Goal: Task Accomplishment & Management: Complete application form

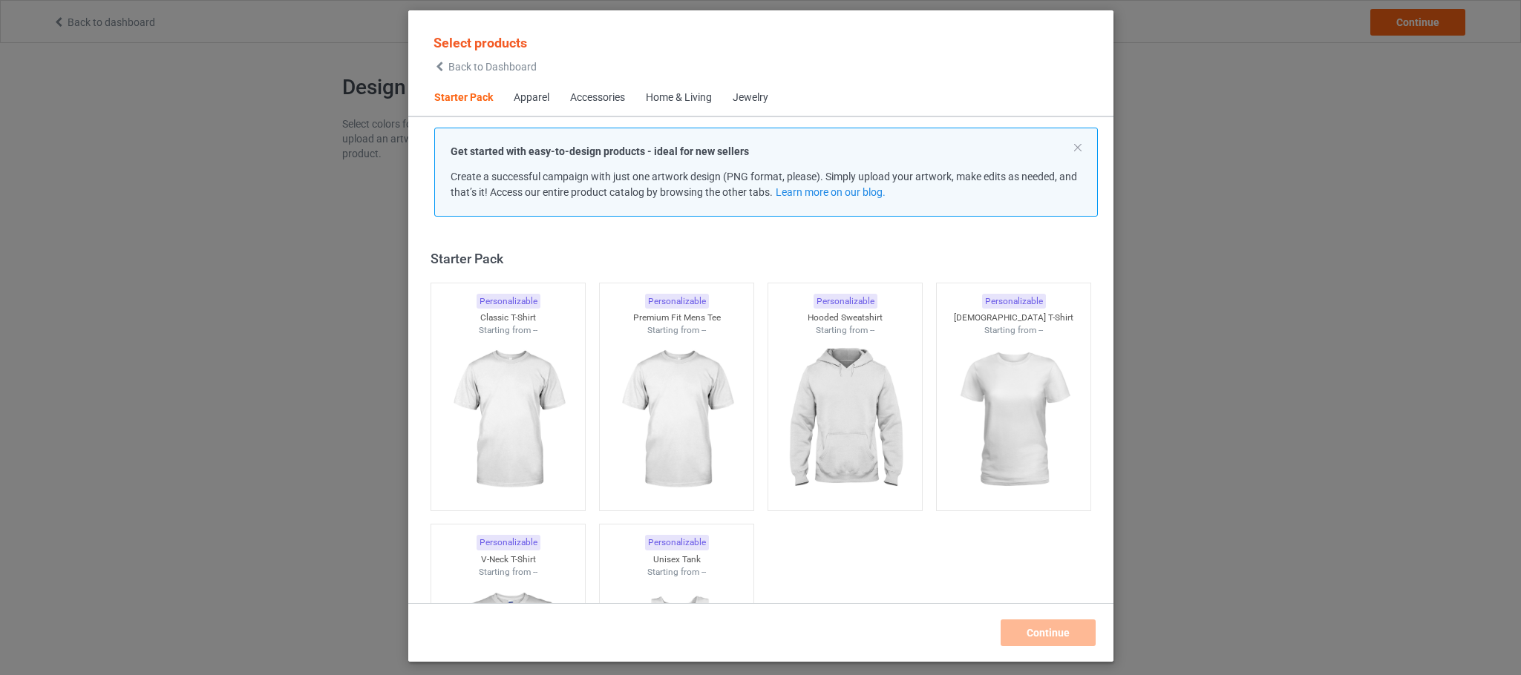
scroll to position [19, 0]
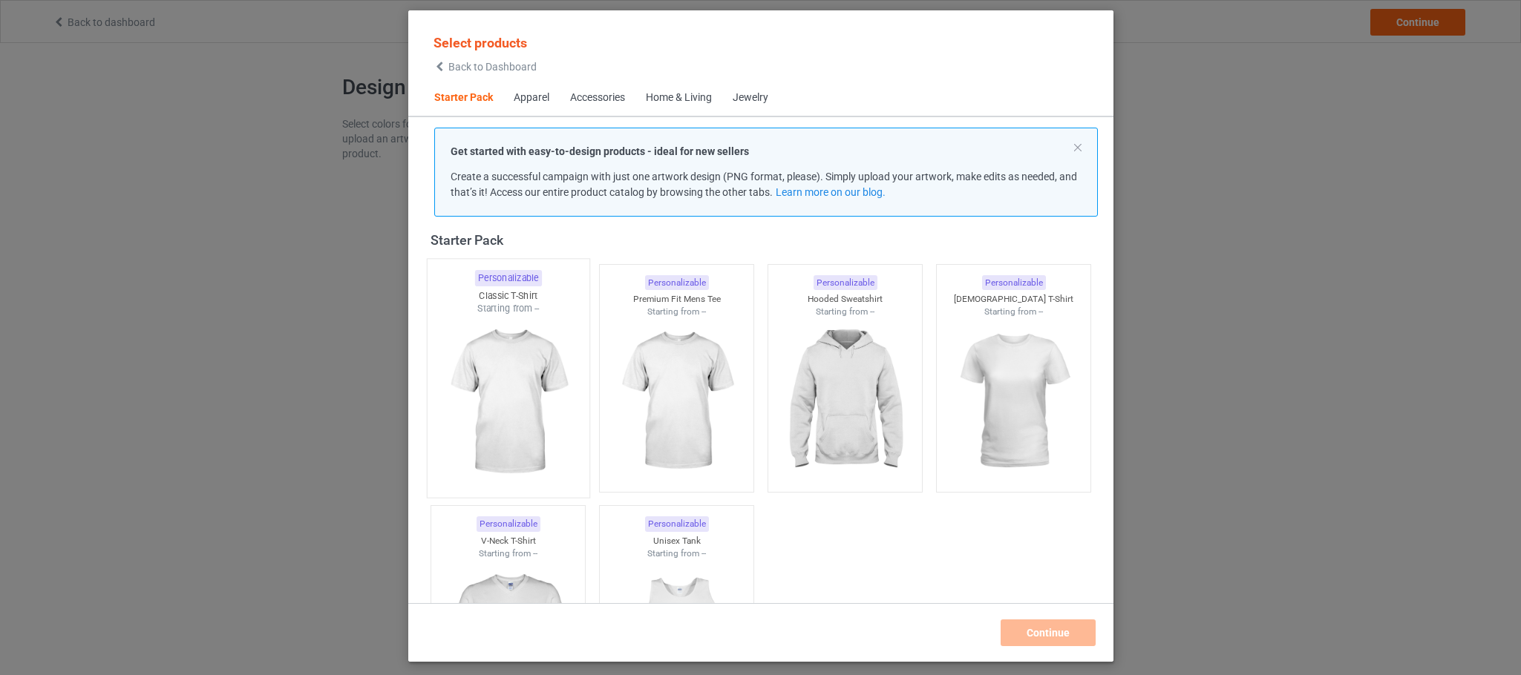
click at [485, 433] on div at bounding box center [508, 402] width 162 height 174
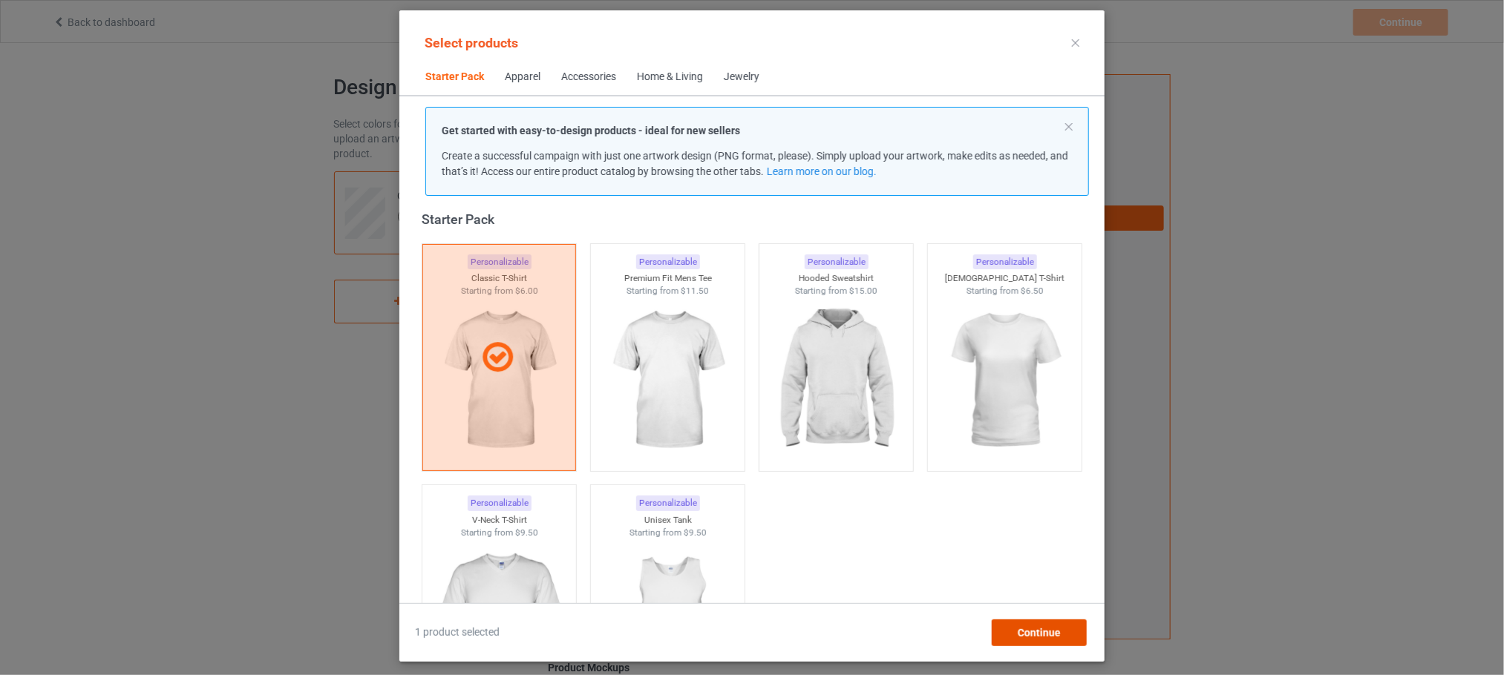
click at [1038, 635] on span "Continue" at bounding box center [1039, 633] width 43 height 12
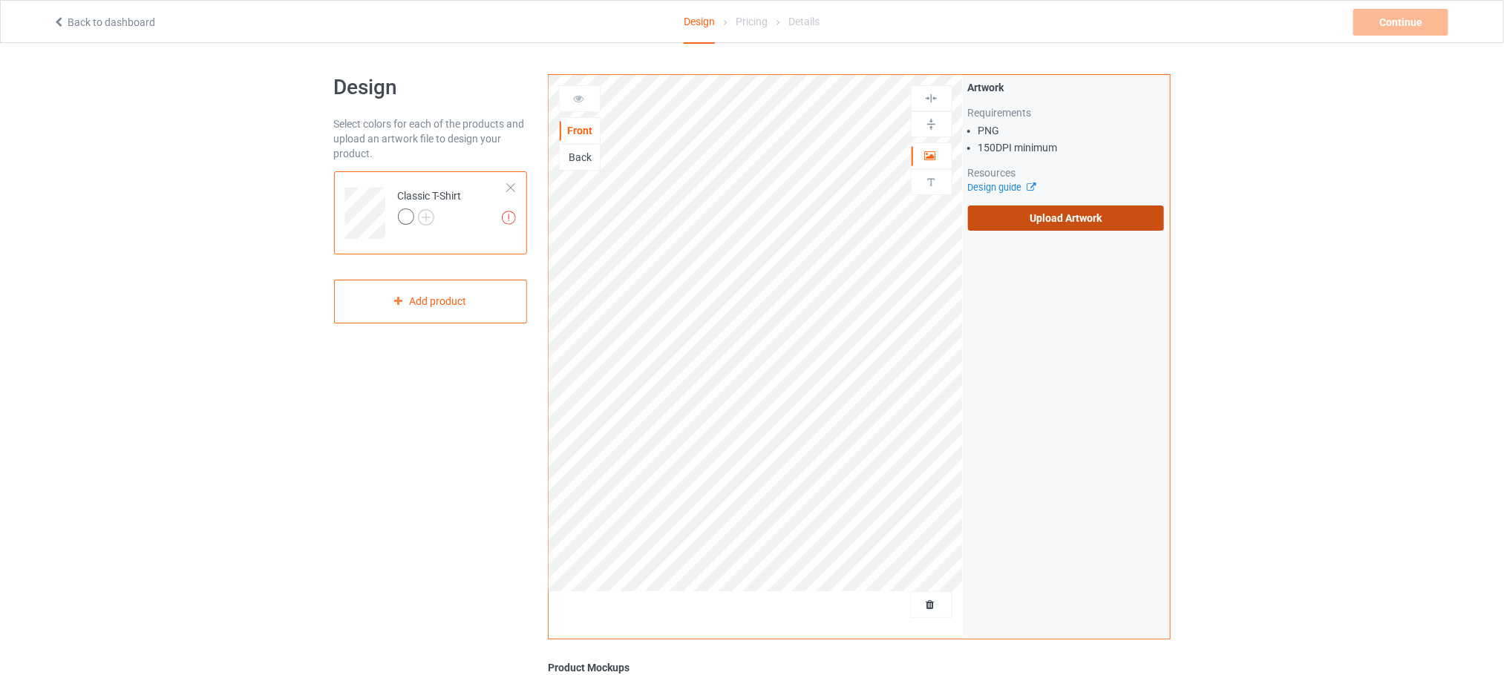
click at [1045, 214] on label "Upload Artwork" at bounding box center [1066, 218] width 197 height 25
click at [0, 0] on input "Upload Artwork" at bounding box center [0, 0] width 0 height 0
click at [982, 214] on label "Upload Artwork" at bounding box center [1066, 218] width 197 height 25
click at [0, 0] on input "Upload Artwork" at bounding box center [0, 0] width 0 height 0
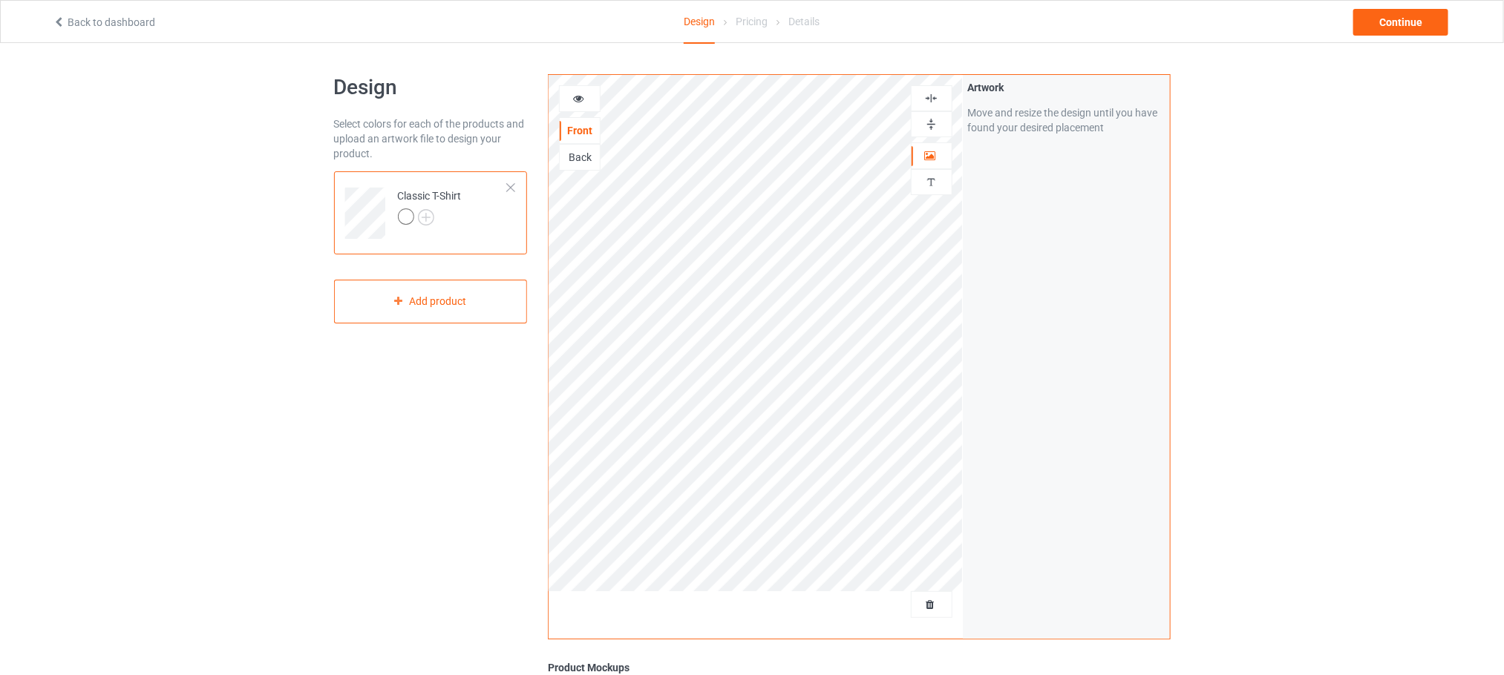
click at [944, 137] on div at bounding box center [932, 124] width 42 height 26
click at [931, 98] on img at bounding box center [931, 98] width 14 height 14
click at [929, 121] on img at bounding box center [931, 124] width 14 height 14
click at [407, 214] on div at bounding box center [406, 217] width 16 height 16
click at [419, 214] on img at bounding box center [426, 217] width 16 height 16
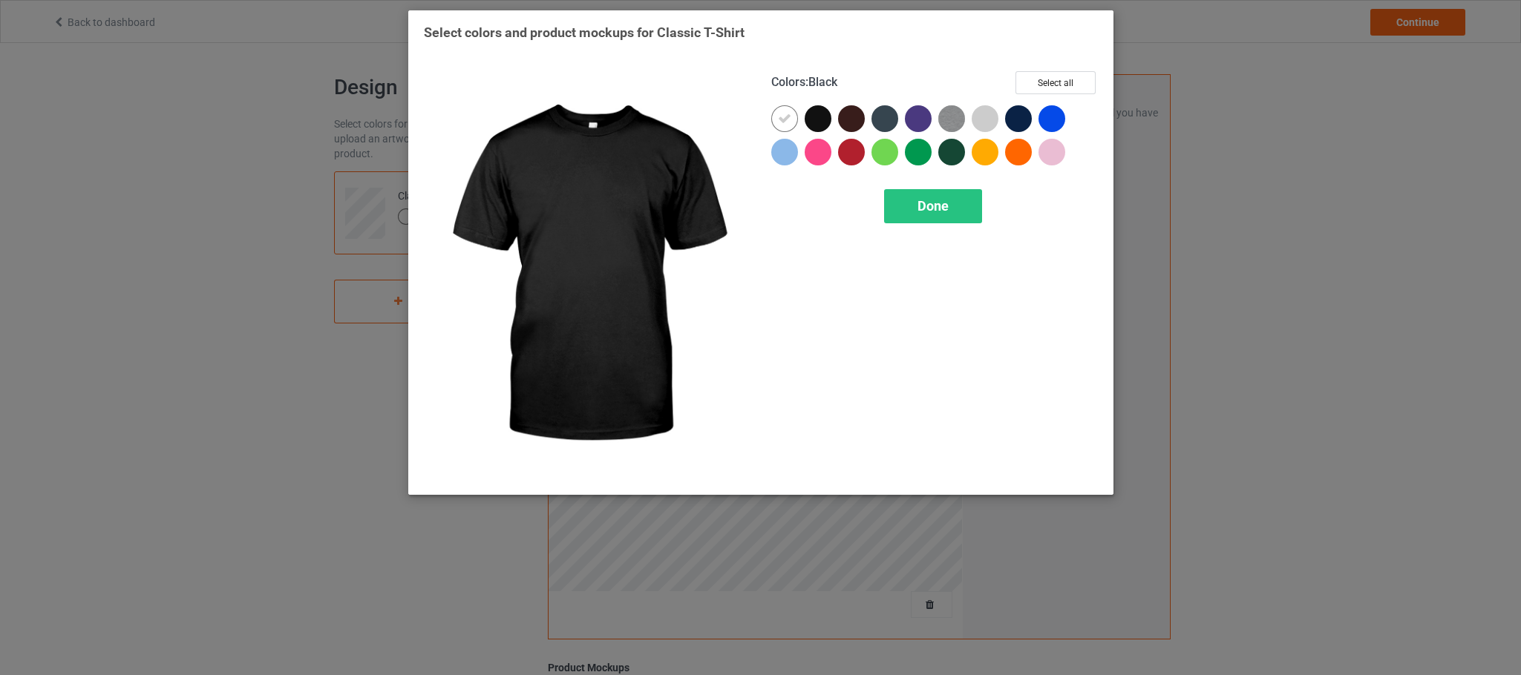
click at [818, 122] on div at bounding box center [818, 118] width 27 height 27
click at [842, 125] on div at bounding box center [851, 118] width 27 height 27
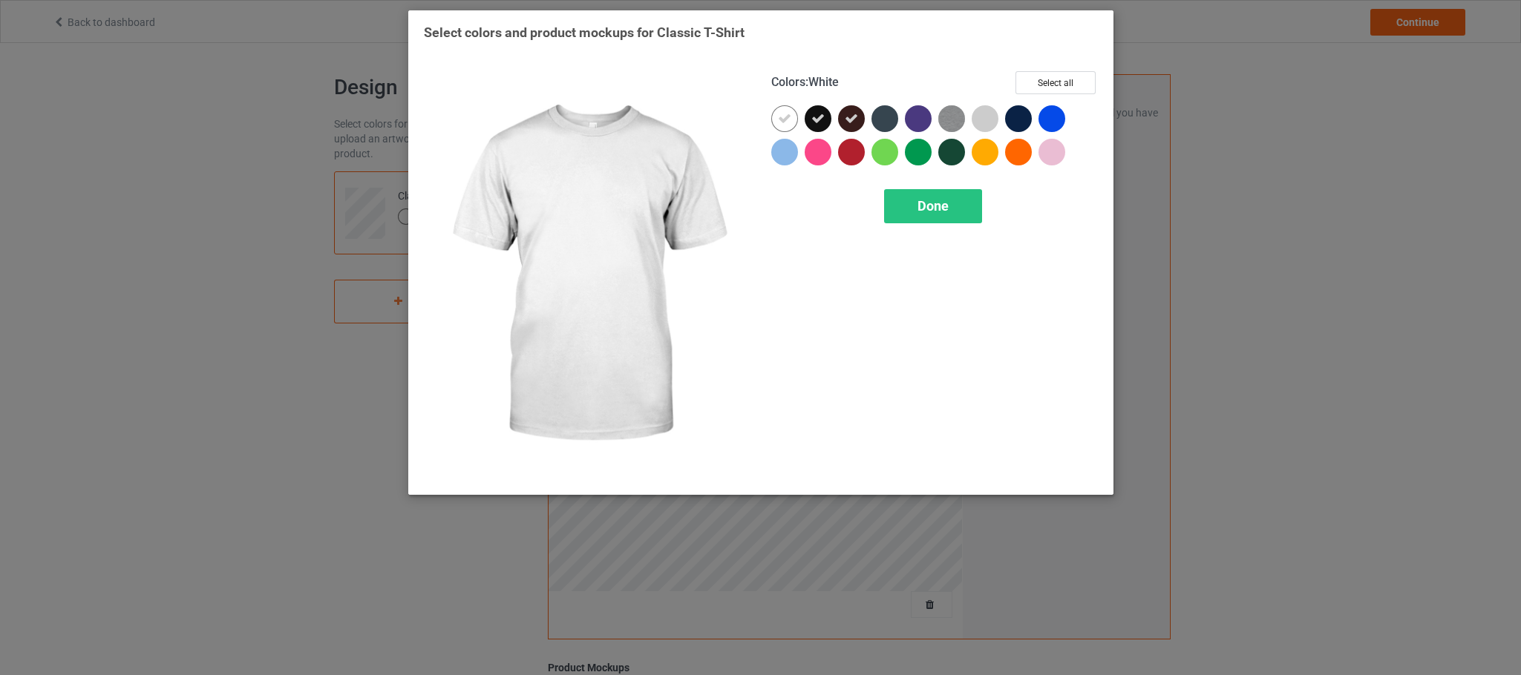
click at [788, 119] on icon at bounding box center [784, 118] width 13 height 13
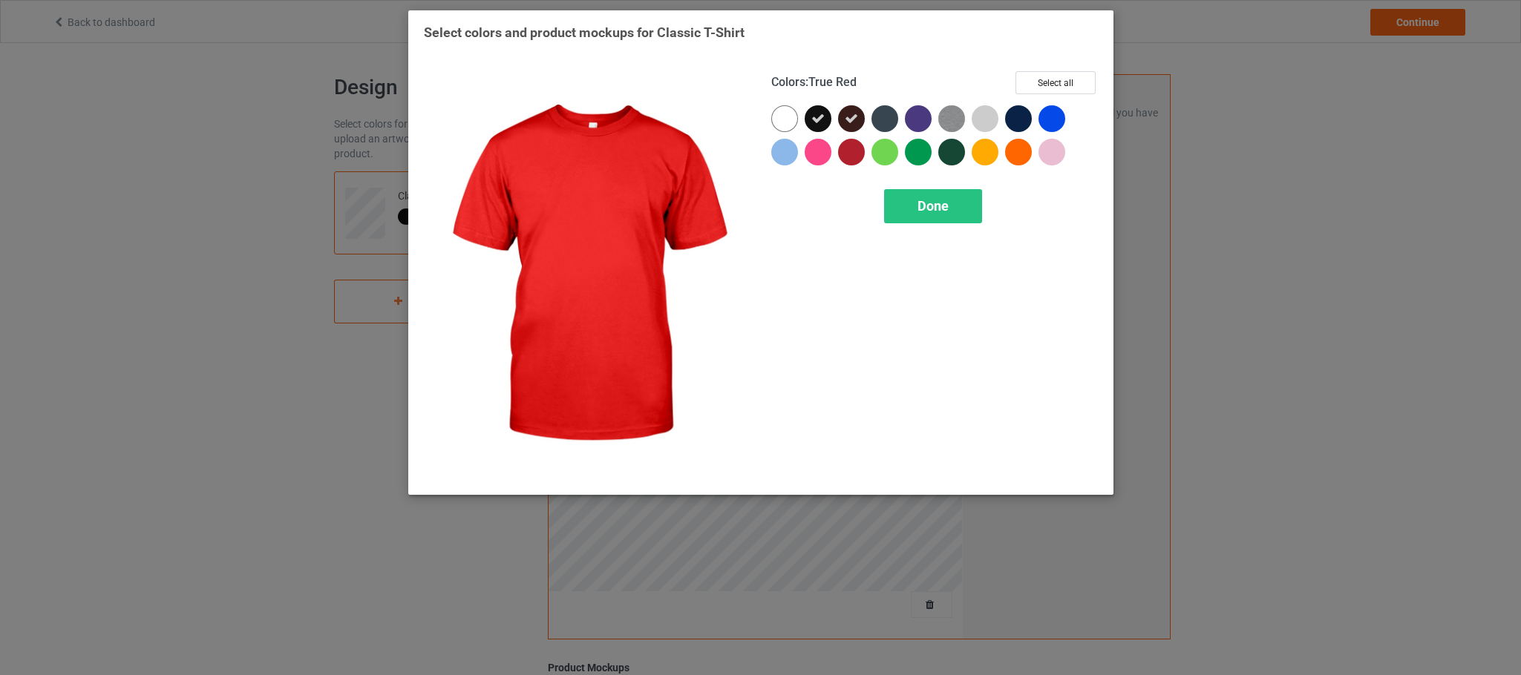
click at [879, 189] on div "Done" at bounding box center [934, 206] width 327 height 34
click at [902, 216] on div "Done" at bounding box center [932, 206] width 98 height 34
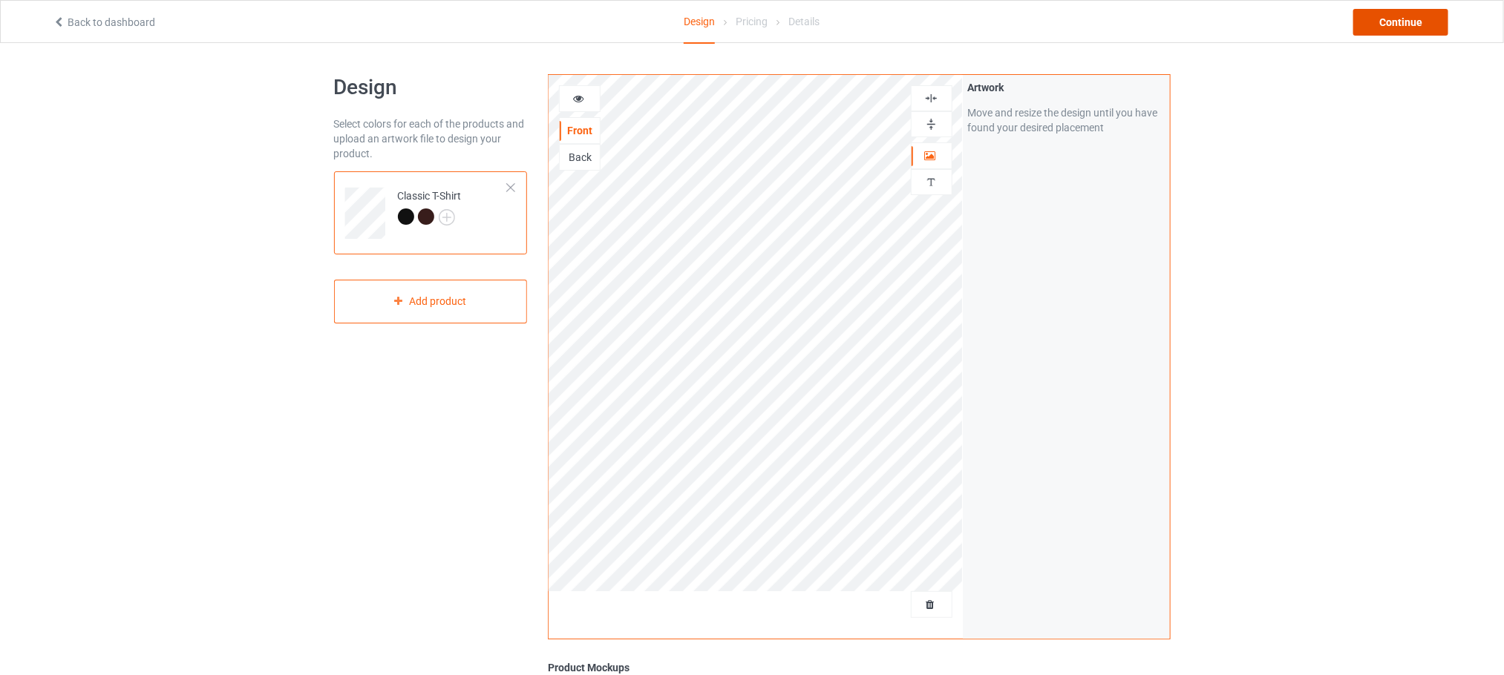
drag, startPoint x: 1417, startPoint y: 25, endPoint x: 1369, endPoint y: 47, distance: 52.1
click at [1415, 25] on div "Continue" at bounding box center [1400, 22] width 95 height 27
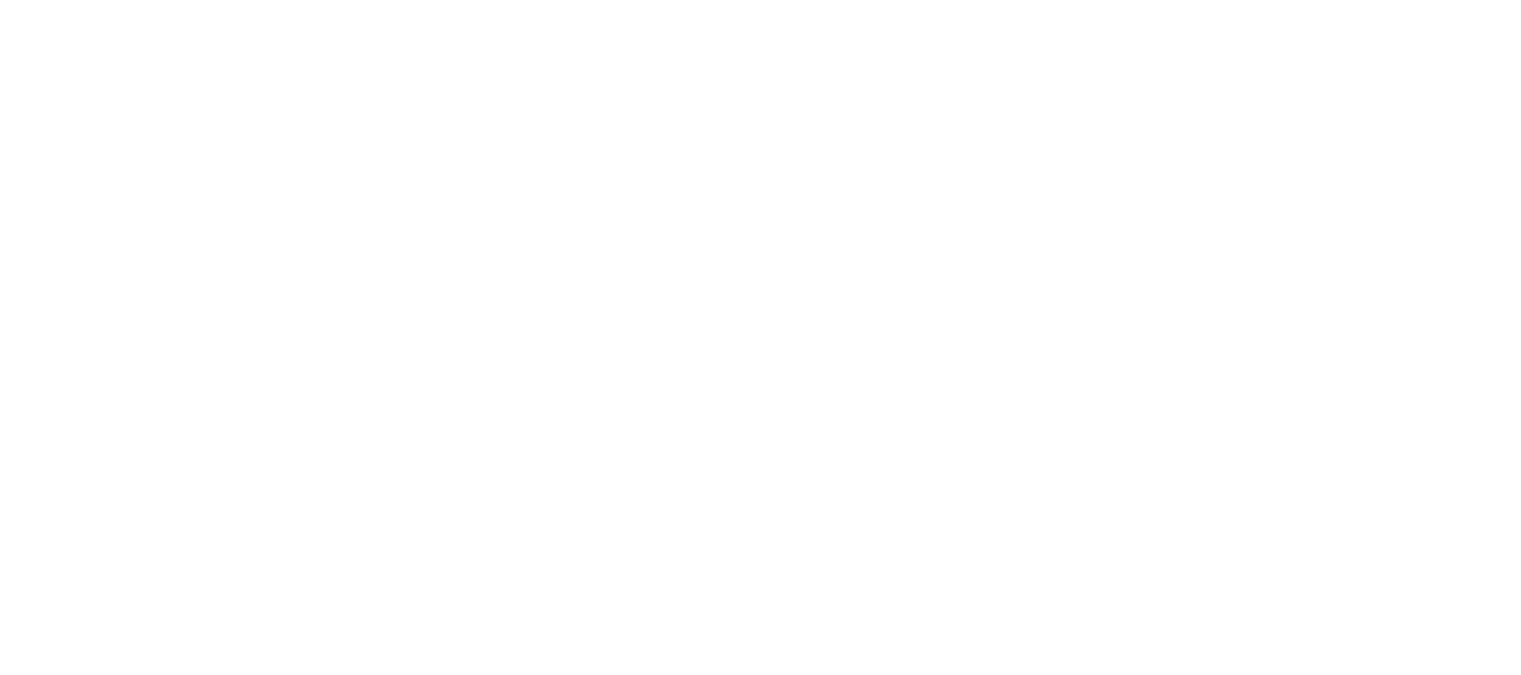
drag, startPoint x: 383, startPoint y: 3, endPoint x: 486, endPoint y: 149, distance: 178.9
click at [499, 127] on body at bounding box center [760, 337] width 1521 height 675
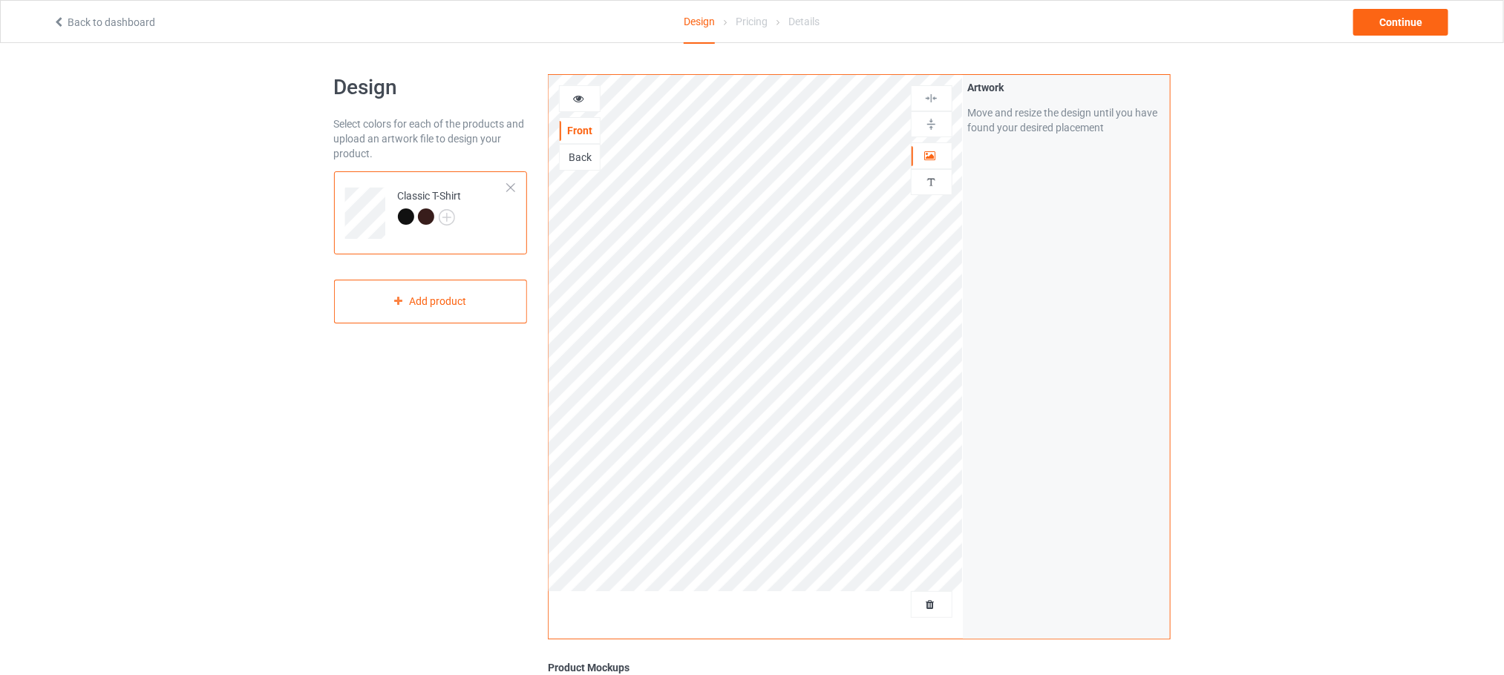
click at [582, 88] on div at bounding box center [580, 98] width 42 height 27
click at [573, 105] on div at bounding box center [580, 98] width 40 height 15
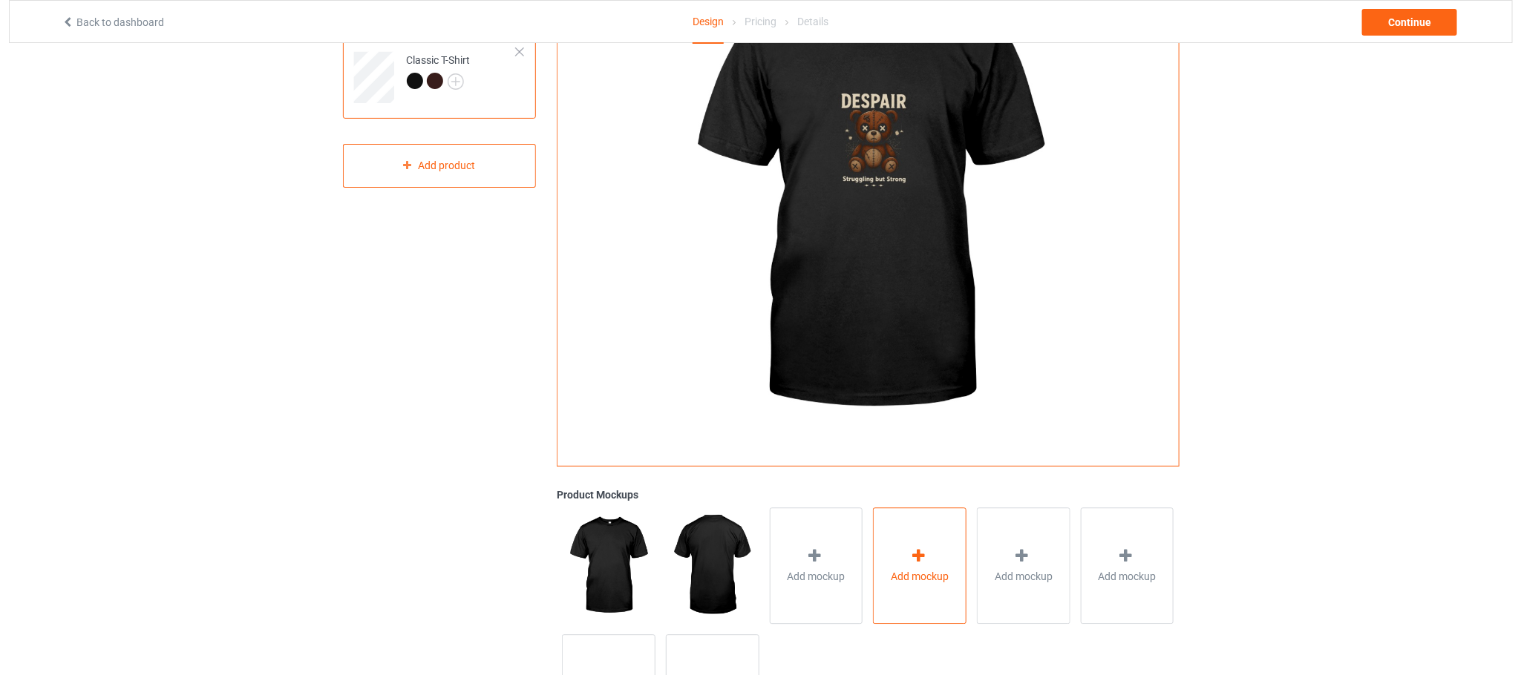
scroll to position [137, 0]
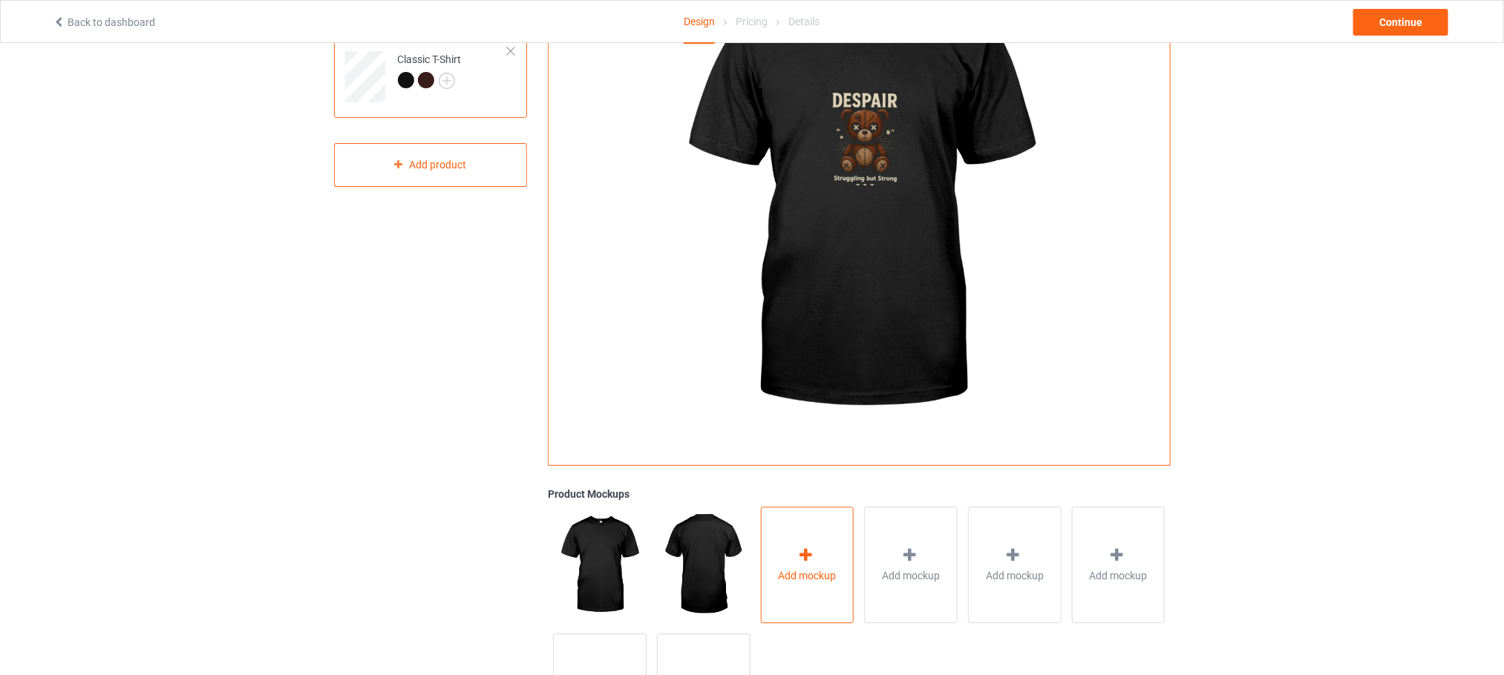
click at [831, 580] on span "Add mockup" at bounding box center [808, 576] width 58 height 15
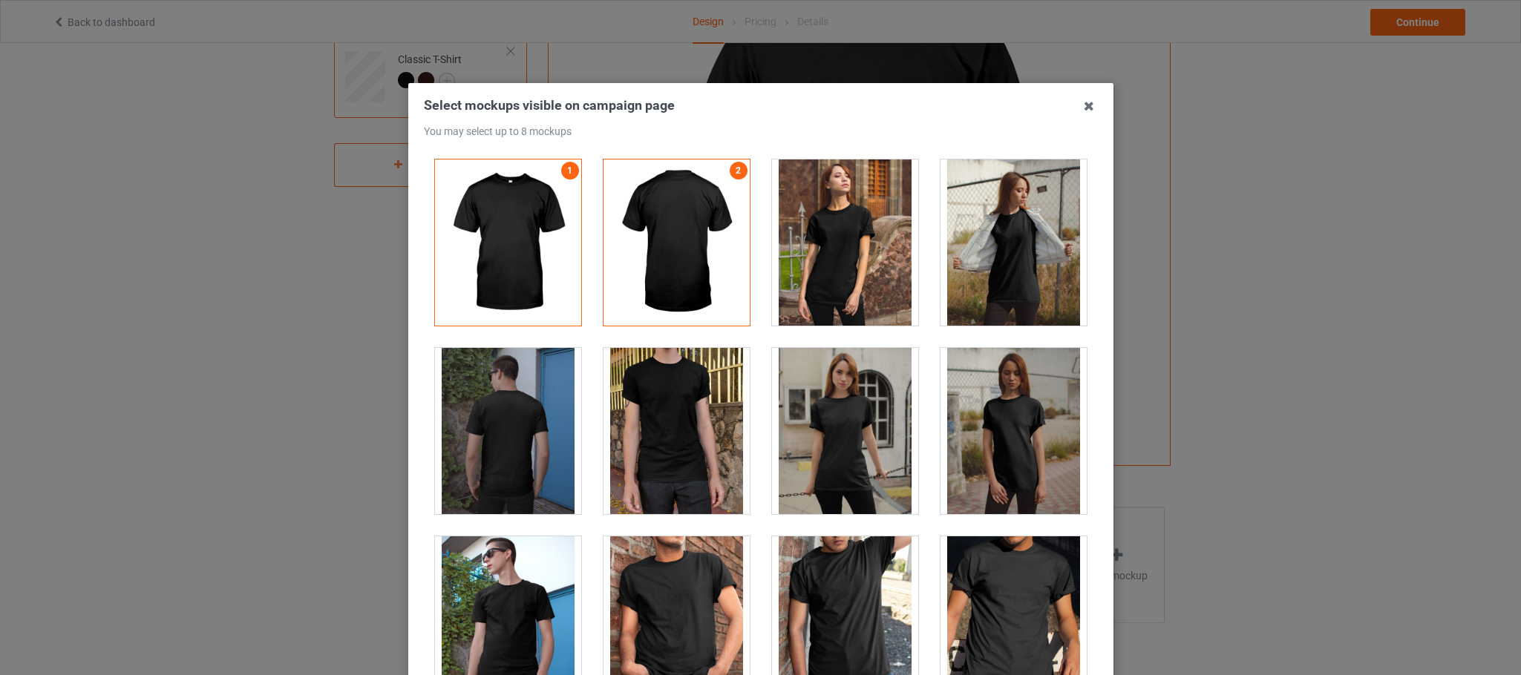
click at [659, 232] on div at bounding box center [676, 243] width 146 height 166
click at [822, 254] on div at bounding box center [845, 243] width 146 height 166
drag, startPoint x: 655, startPoint y: 310, endPoint x: 853, endPoint y: 306, distance: 199.0
click at [655, 312] on div at bounding box center [676, 243] width 146 height 166
click at [777, 308] on div at bounding box center [845, 243] width 146 height 166
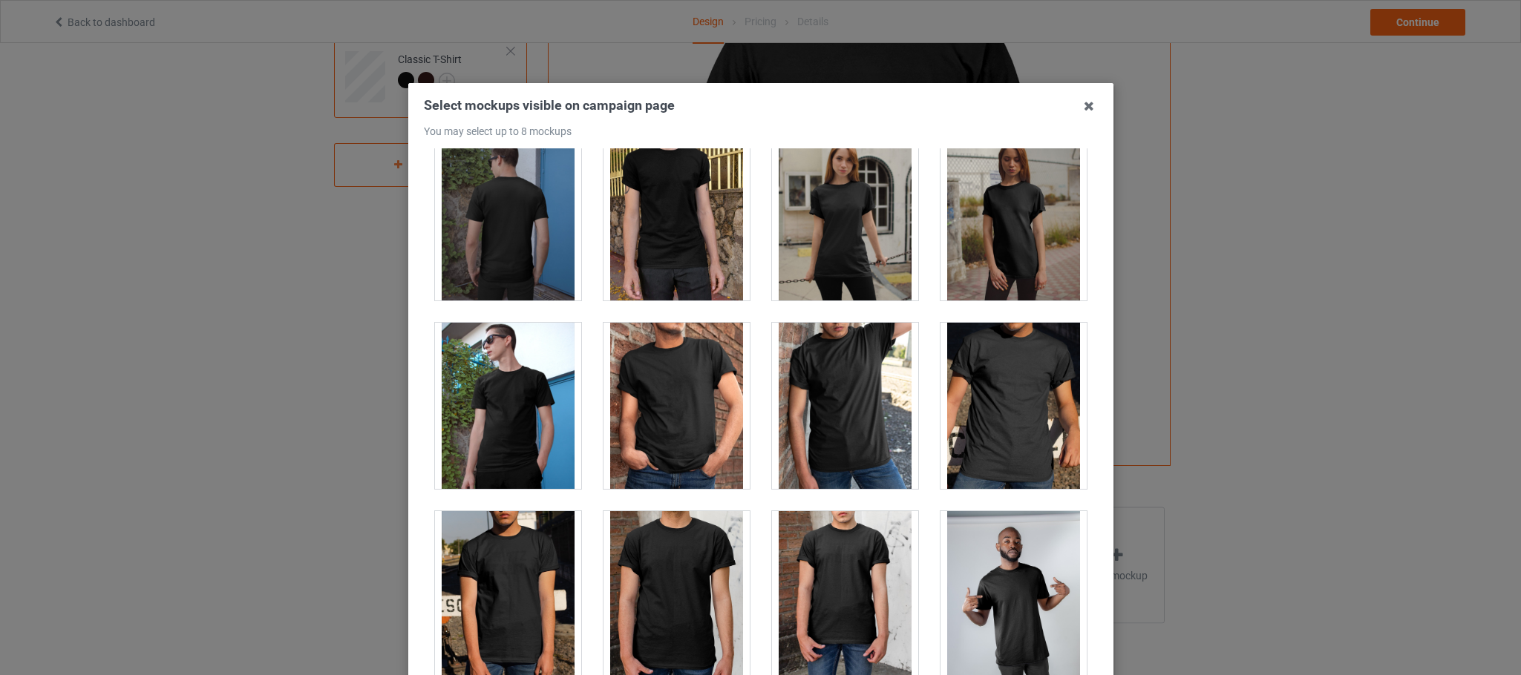
scroll to position [223, 0]
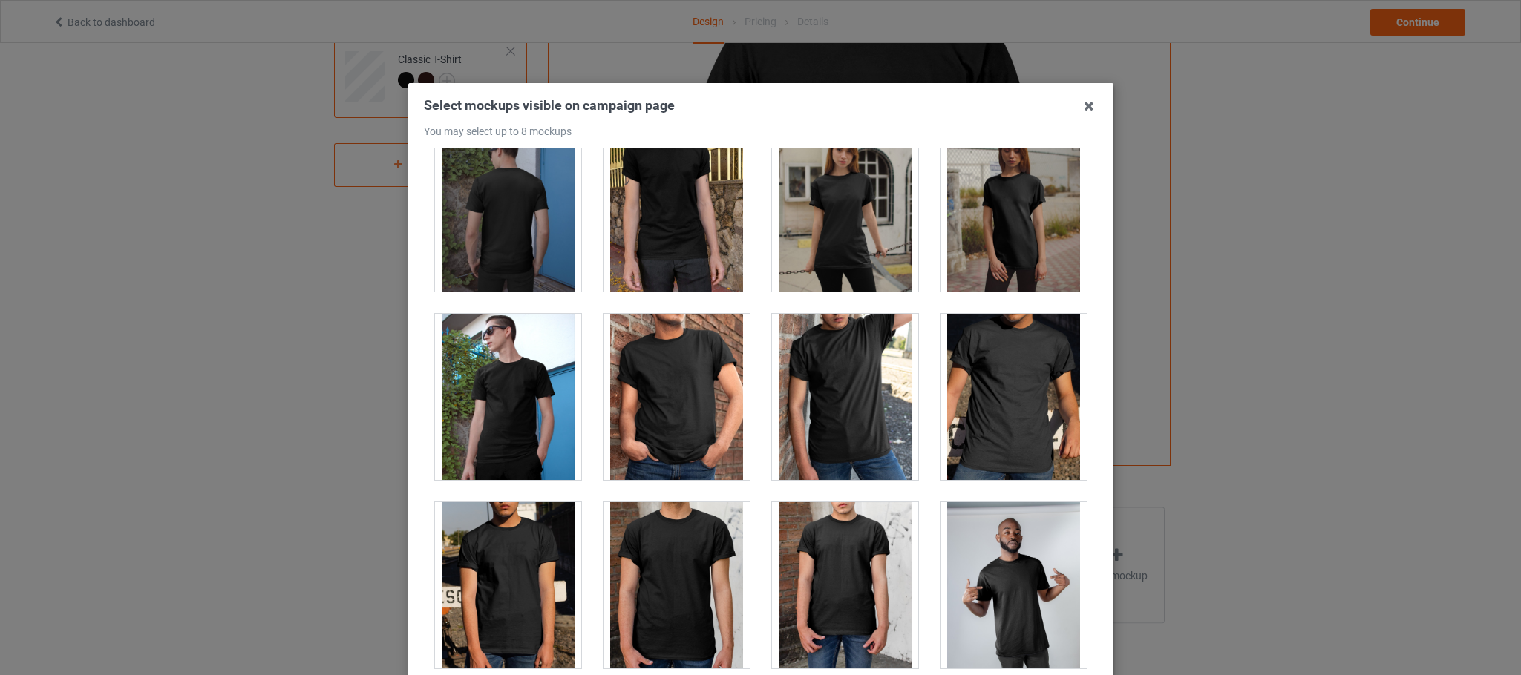
click at [704, 387] on div at bounding box center [676, 397] width 146 height 166
click at [791, 410] on div at bounding box center [845, 397] width 146 height 166
click at [1038, 392] on div at bounding box center [1013, 397] width 146 height 166
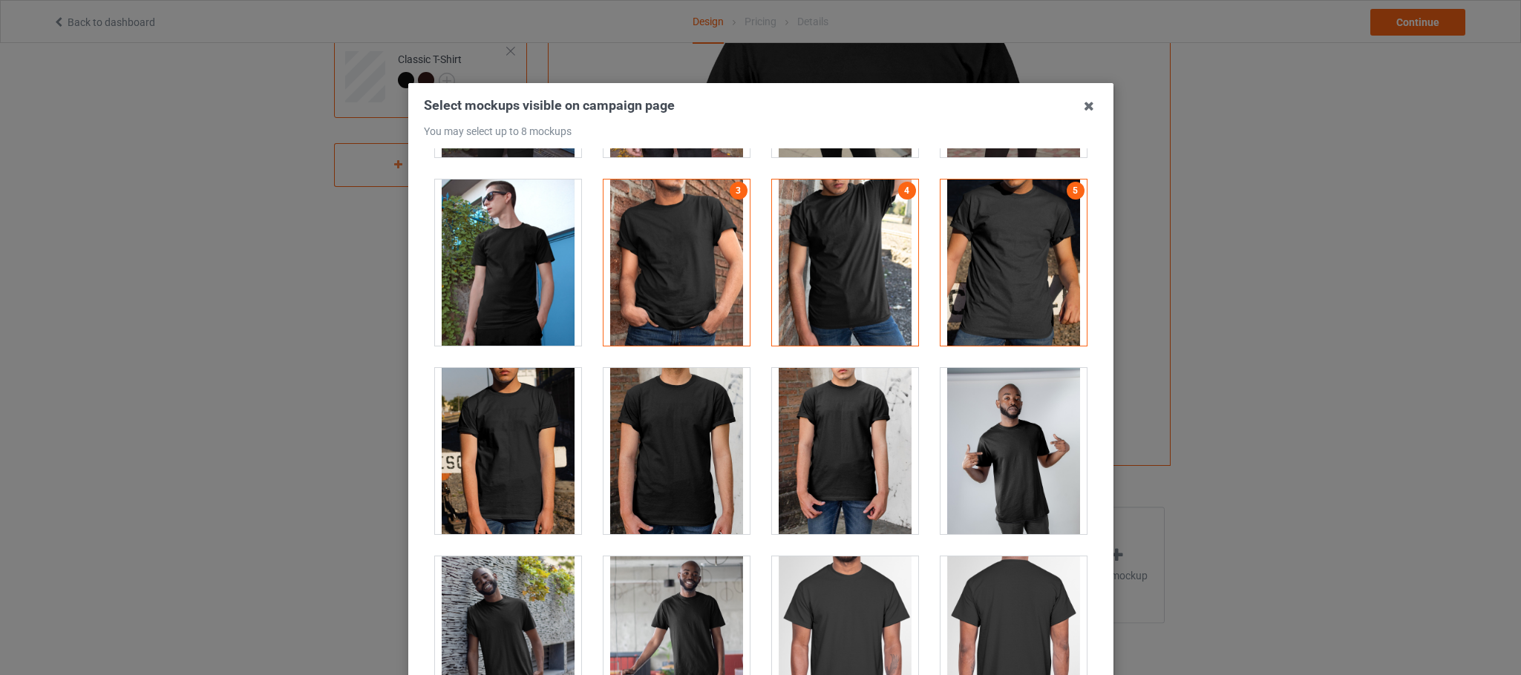
scroll to position [557, 0]
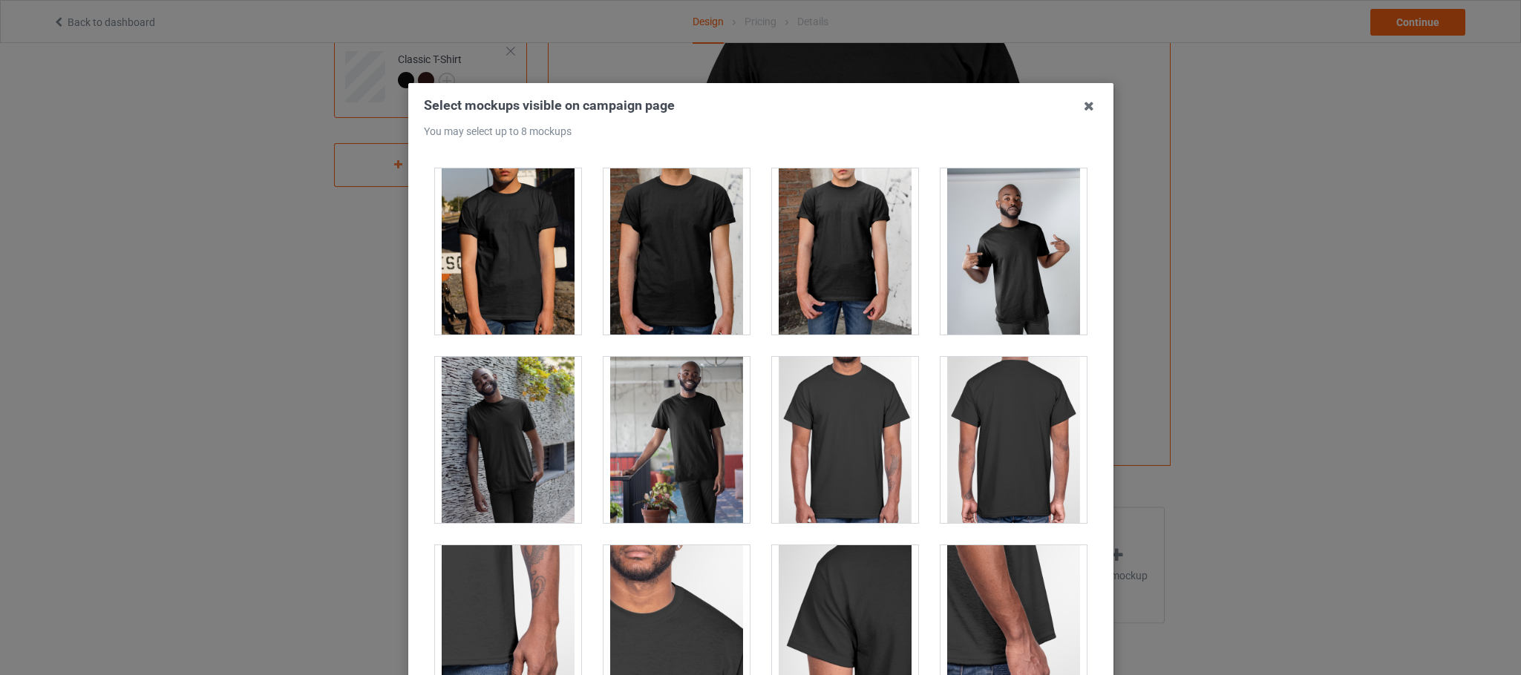
drag, startPoint x: 838, startPoint y: 266, endPoint x: 334, endPoint y: 203, distance: 507.8
click at [833, 266] on div at bounding box center [845, 251] width 146 height 166
click at [1022, 283] on div at bounding box center [1013, 251] width 146 height 166
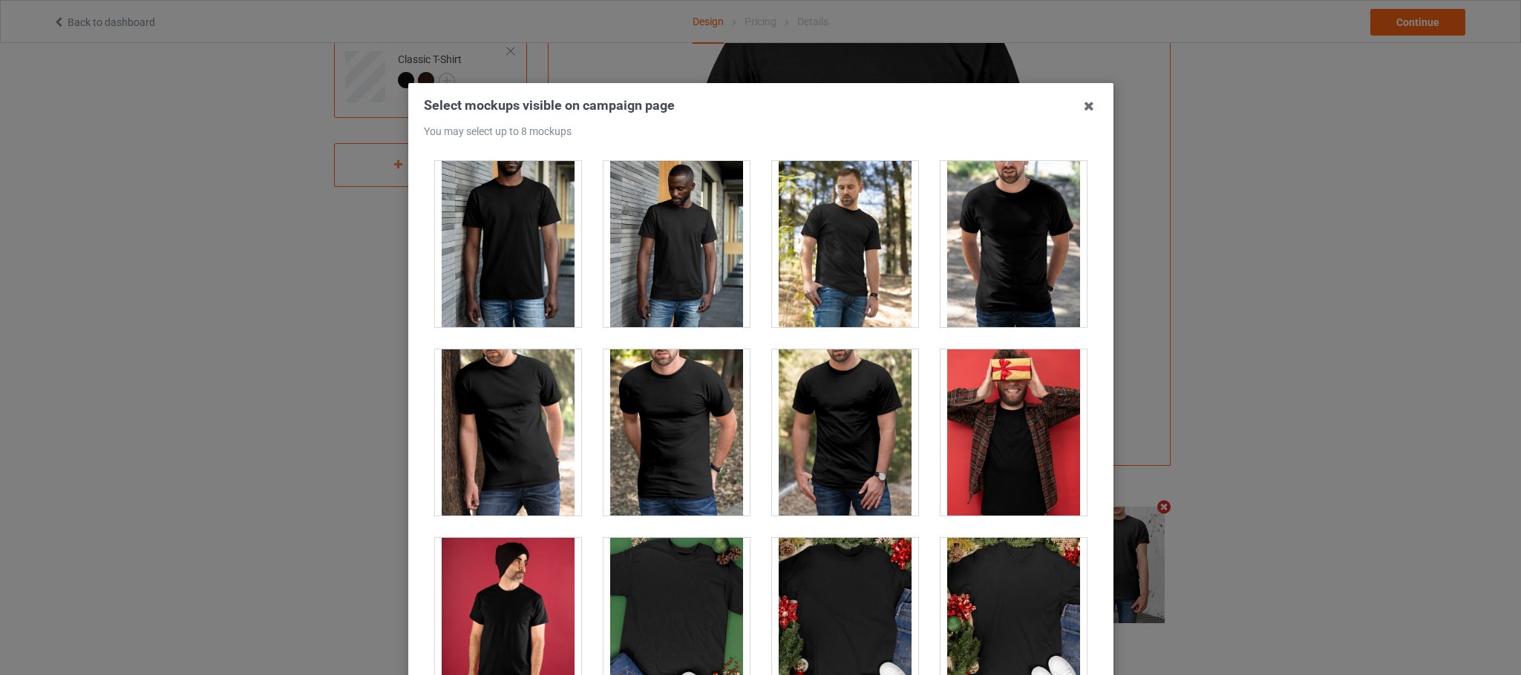
scroll to position [1781, 0]
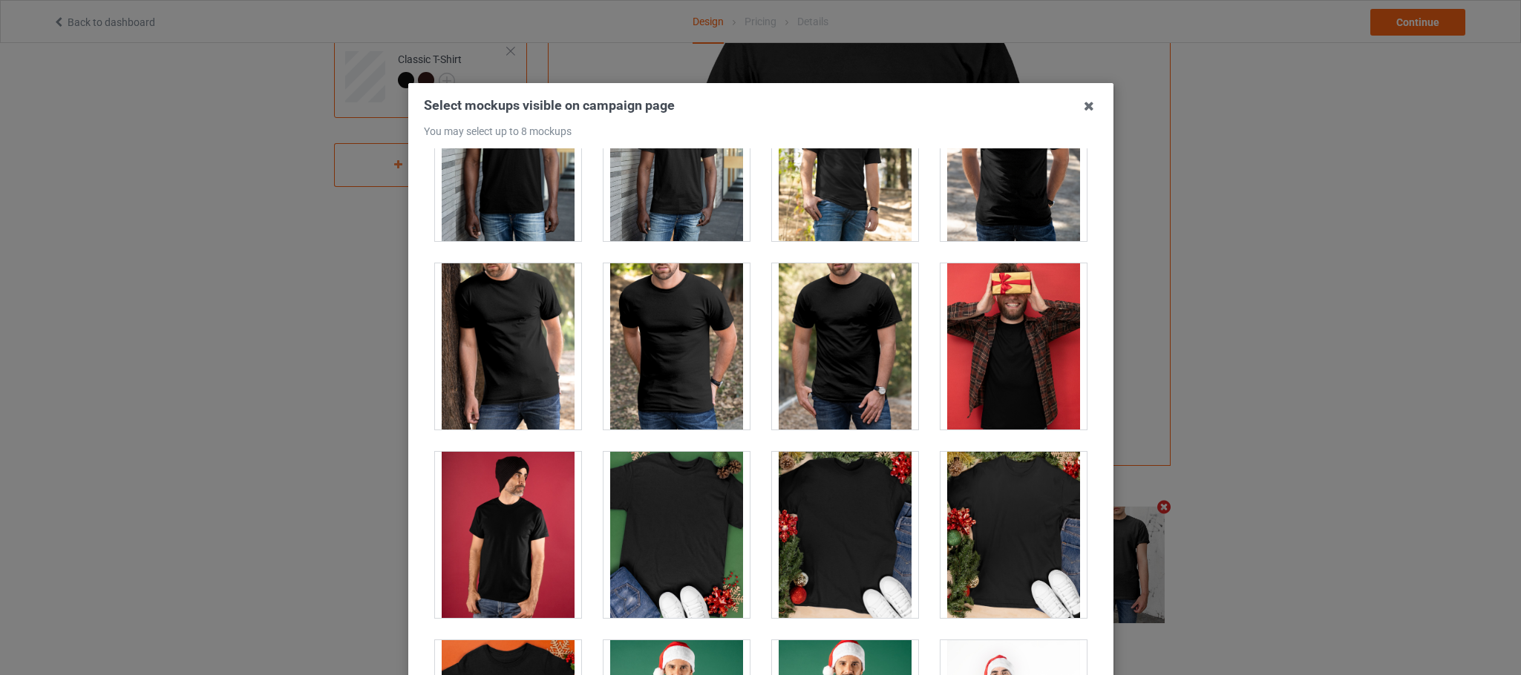
drag, startPoint x: 984, startPoint y: 383, endPoint x: 983, endPoint y: 414, distance: 31.2
click at [989, 390] on div at bounding box center [1013, 346] width 146 height 166
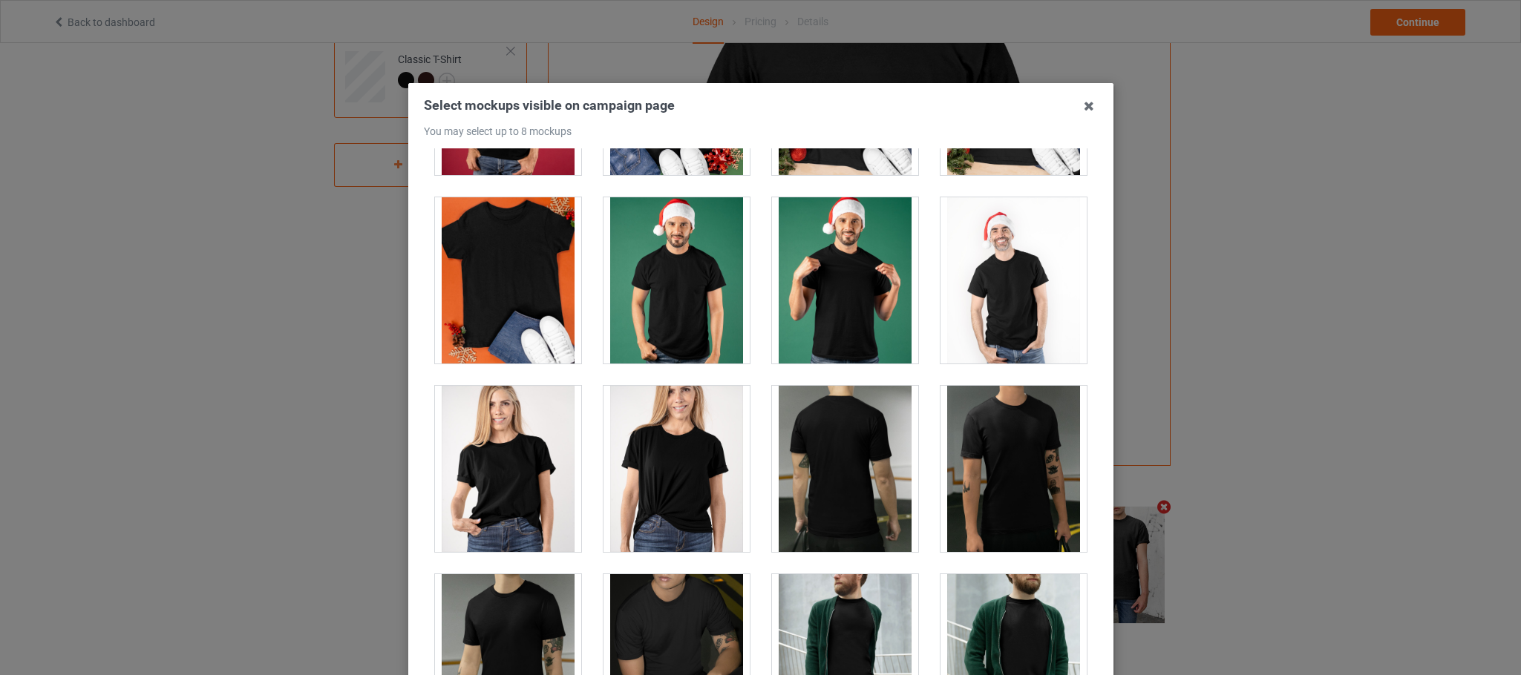
scroll to position [2227, 0]
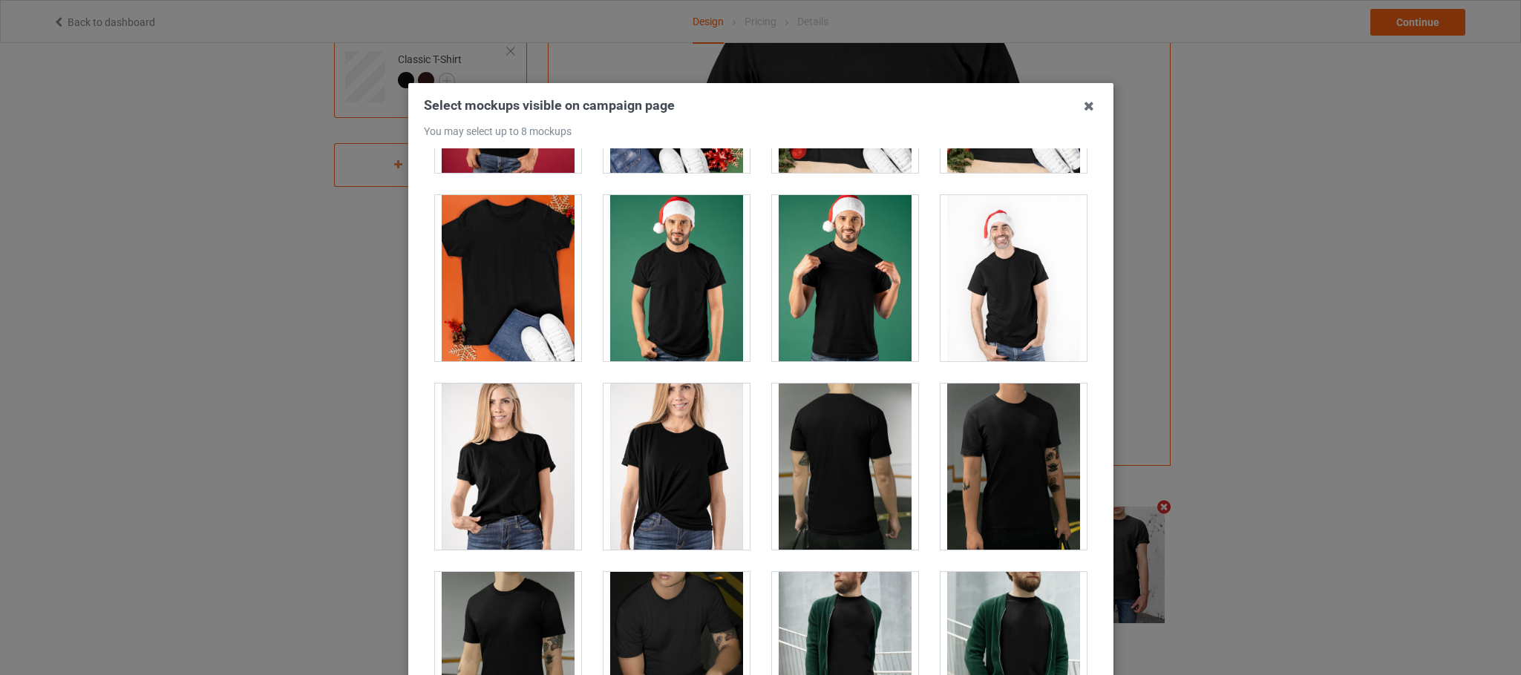
click at [1047, 166] on div at bounding box center [1013, 90] width 146 height 166
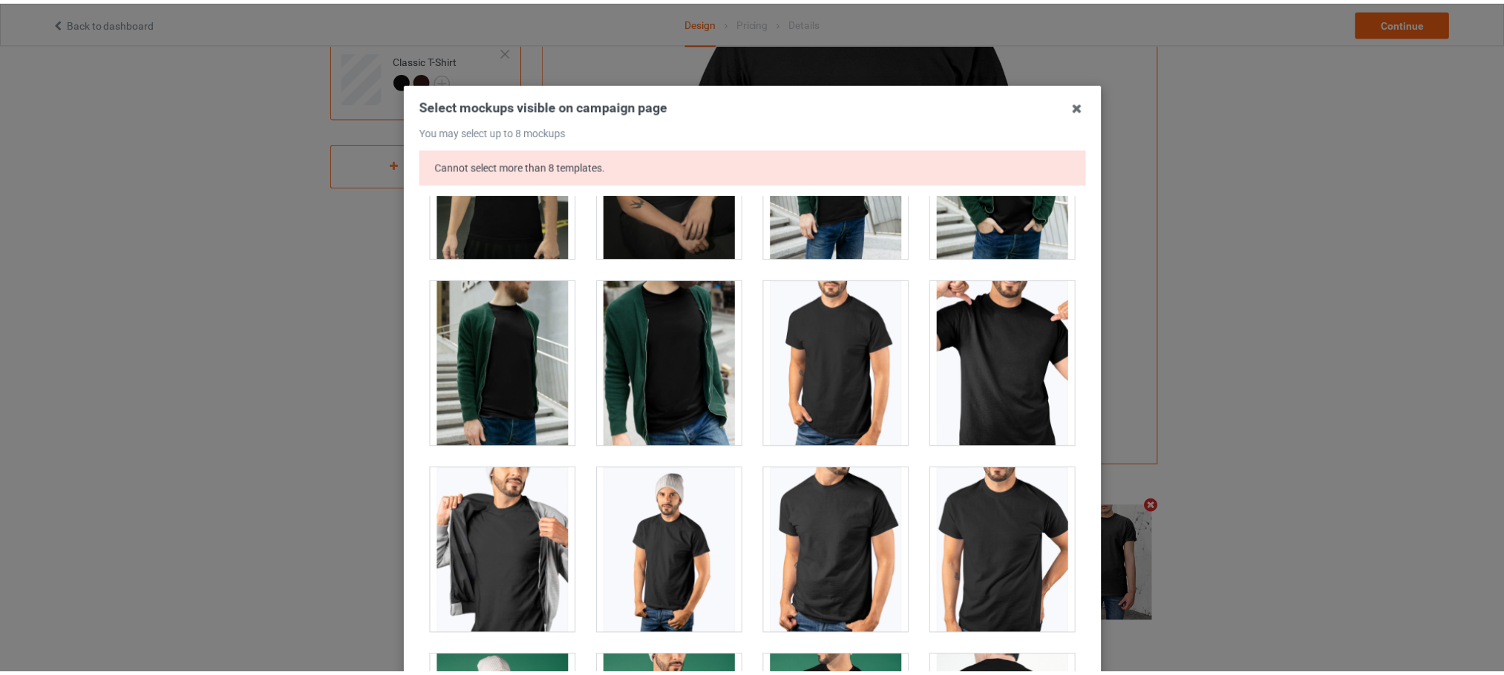
scroll to position [2894, 0]
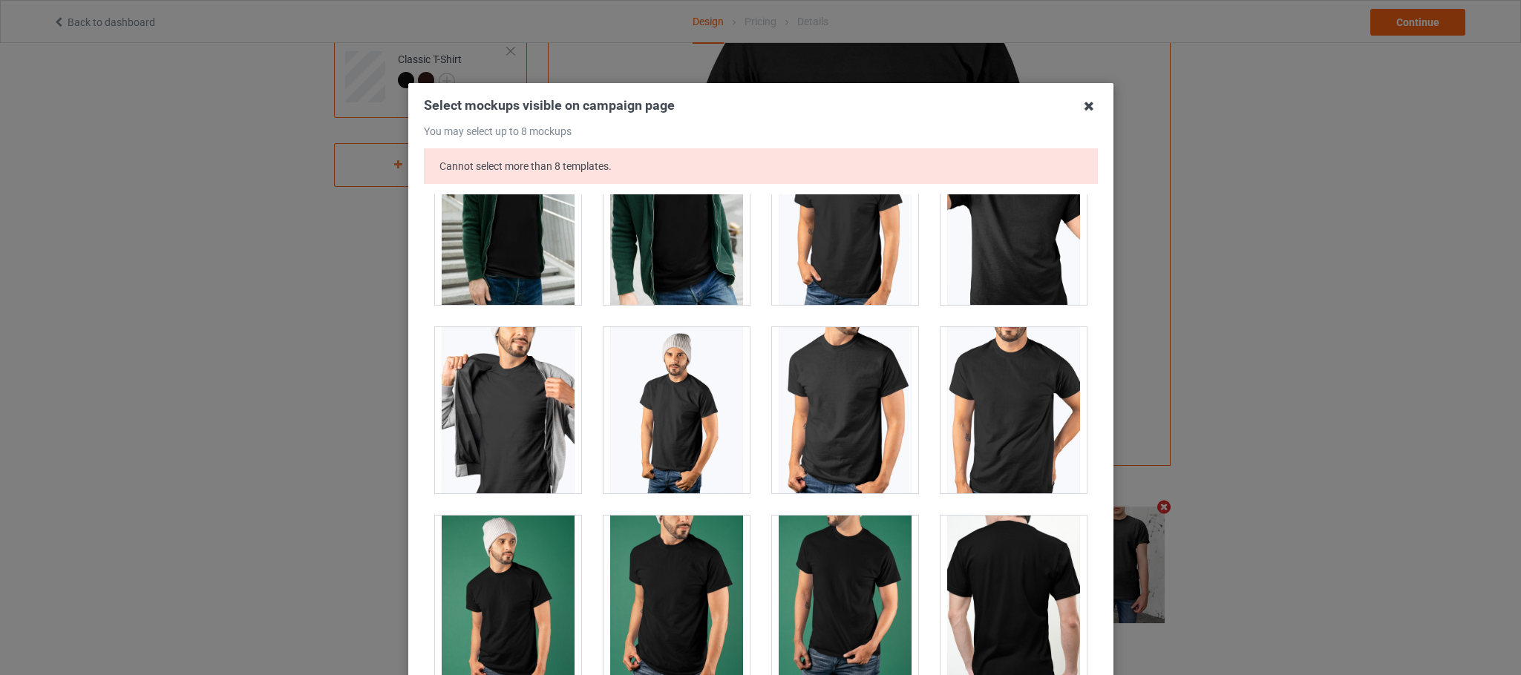
click at [1078, 116] on icon at bounding box center [1089, 106] width 24 height 24
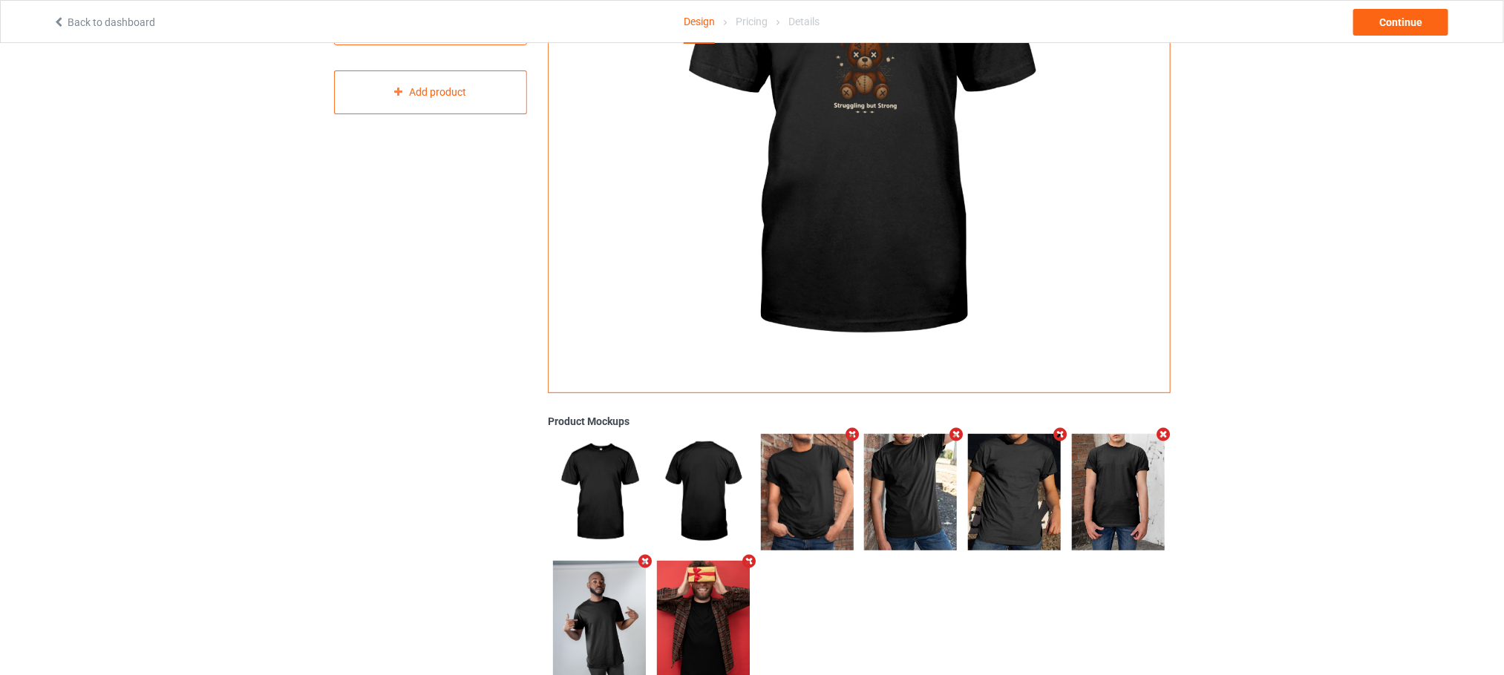
scroll to position [247, 0]
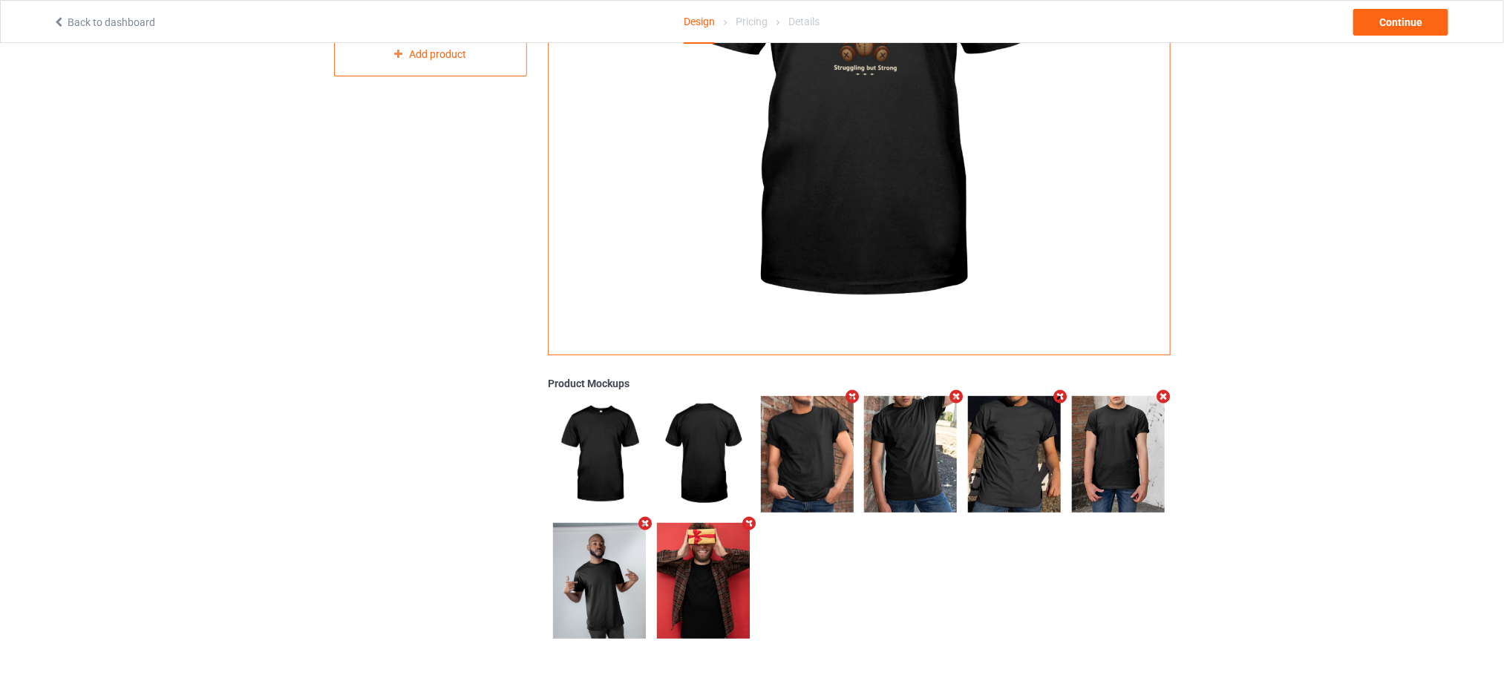
drag, startPoint x: 652, startPoint y: 561, endPoint x: 704, endPoint y: 573, distance: 52.6
click at [652, 562] on div at bounding box center [704, 581] width 104 height 126
click at [706, 573] on img at bounding box center [703, 581] width 93 height 116
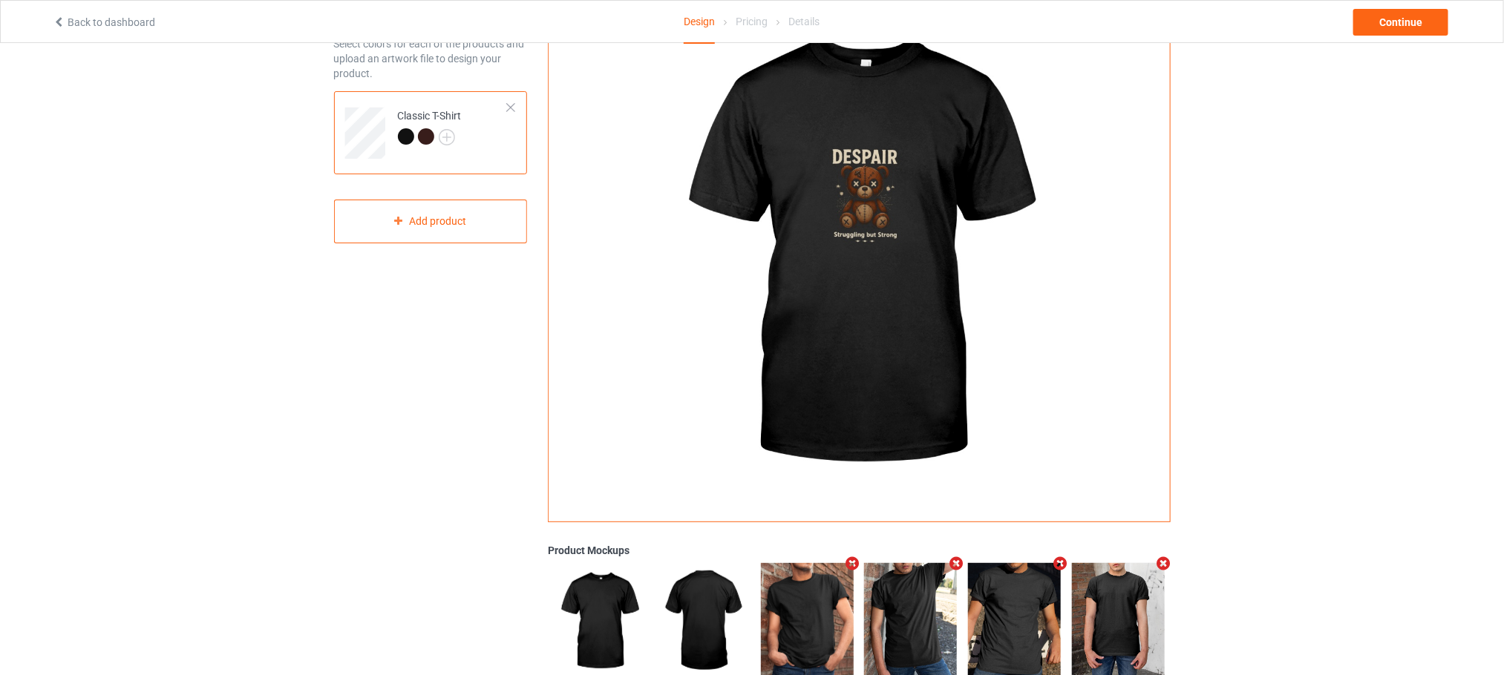
scroll to position [0, 0]
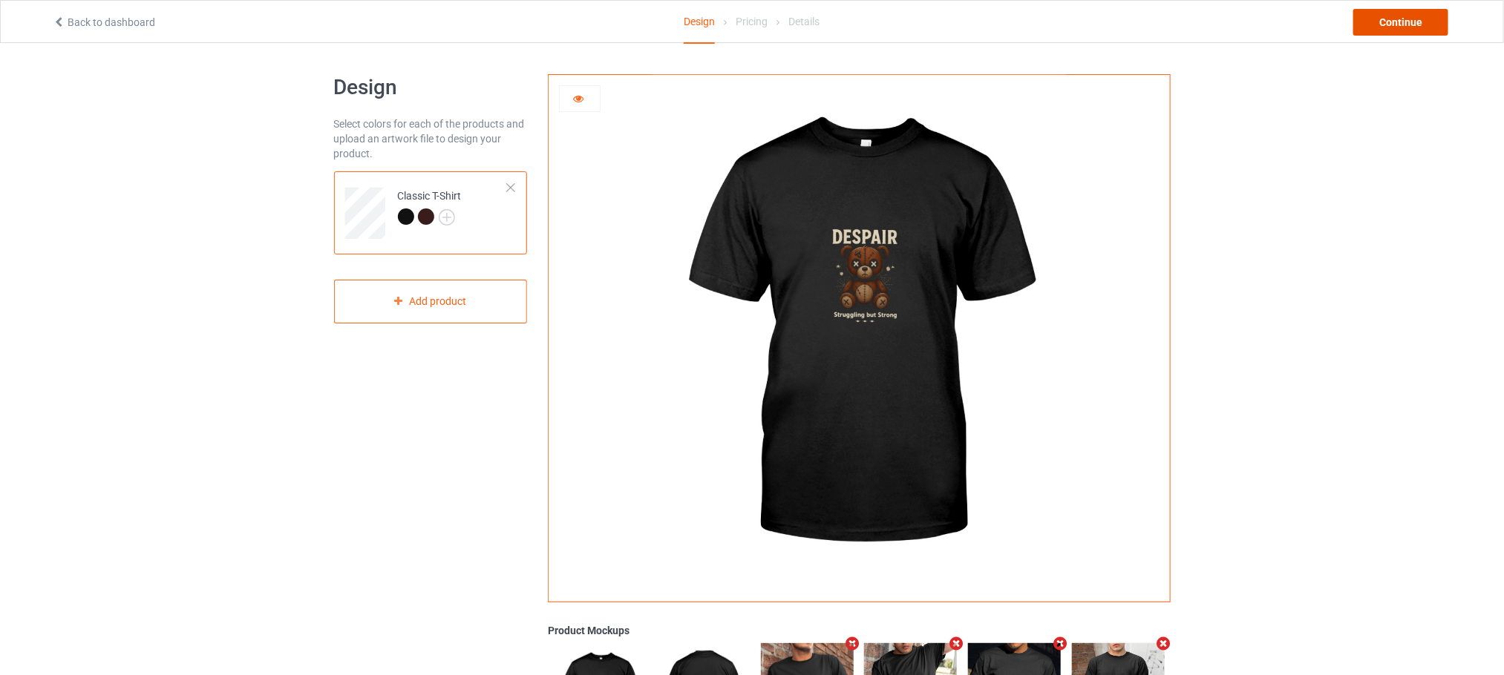
click at [1396, 24] on div "Continue" at bounding box center [1400, 22] width 95 height 27
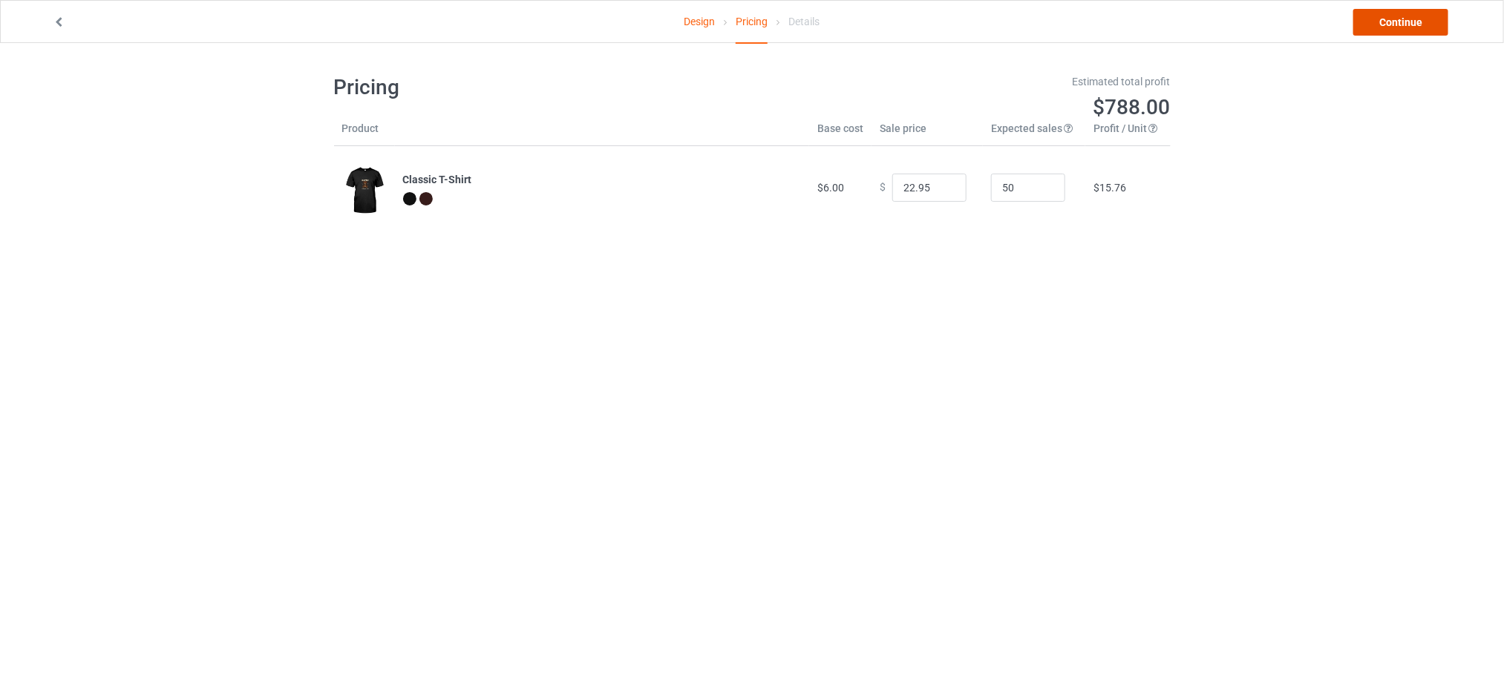
click at [1399, 16] on link "Continue" at bounding box center [1400, 22] width 95 height 27
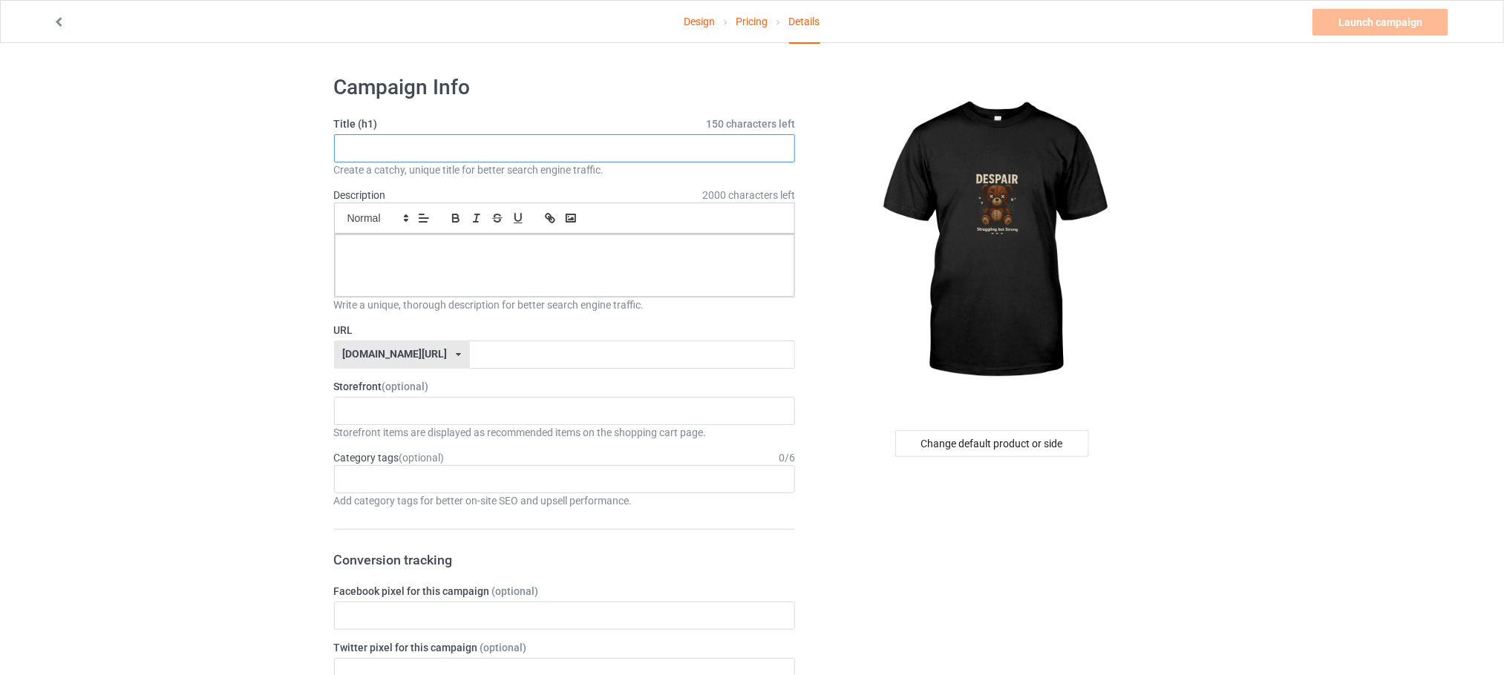
click at [425, 138] on input "text" at bounding box center [565, 148] width 462 height 28
paste input "Struggling but Strong – Resilient Teddy Bear Tee"
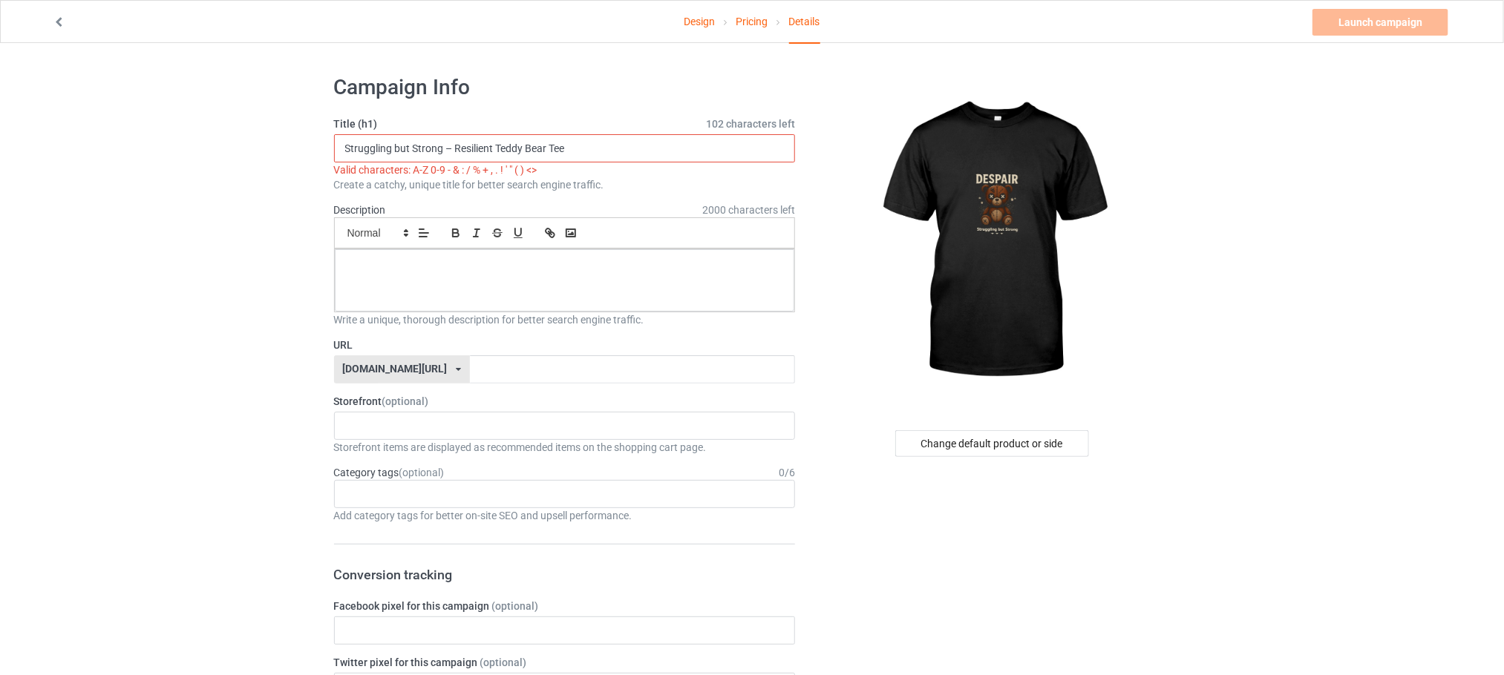
click at [455, 143] on input "Struggling but Strong – Resilient Teddy Bear Tee" at bounding box center [565, 148] width 462 height 28
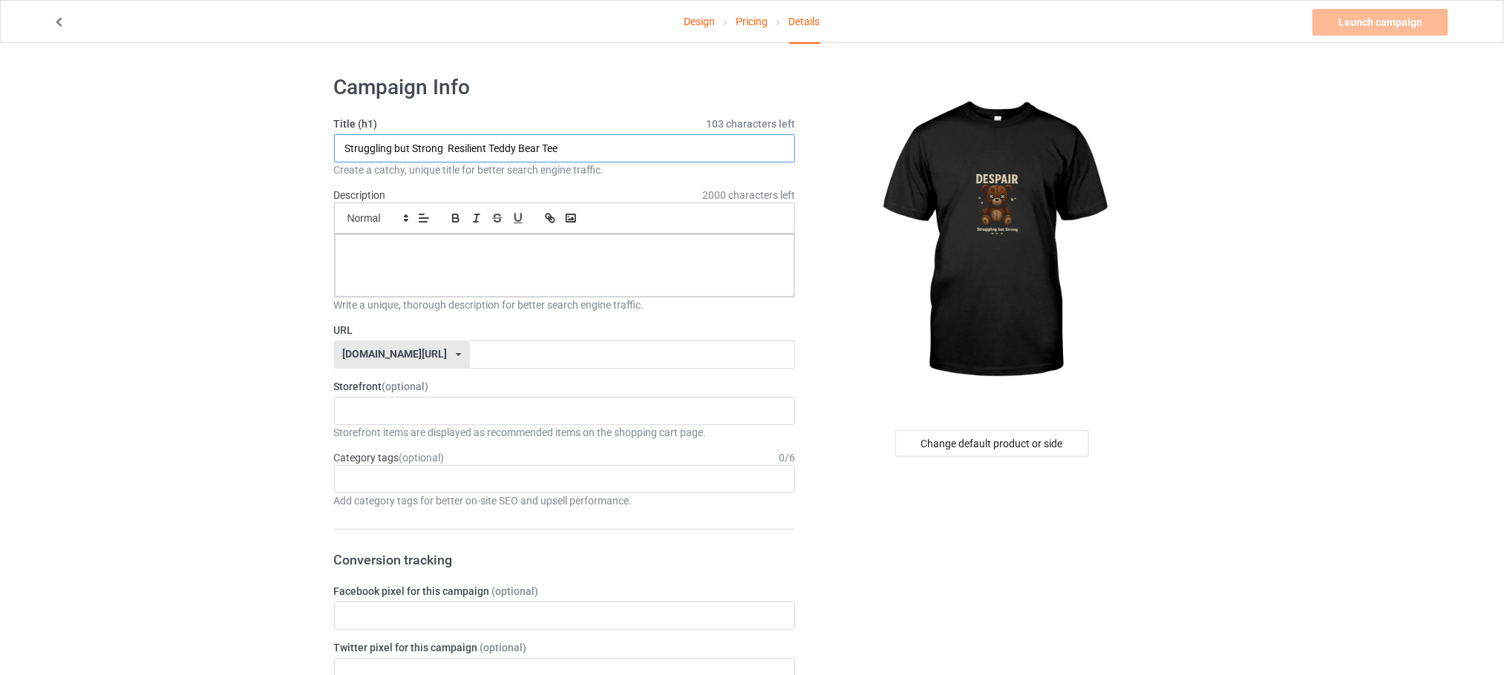
type input "Struggling but Strong Resilient Teddy Bear Tee"
click at [554, 267] on div at bounding box center [565, 266] width 460 height 62
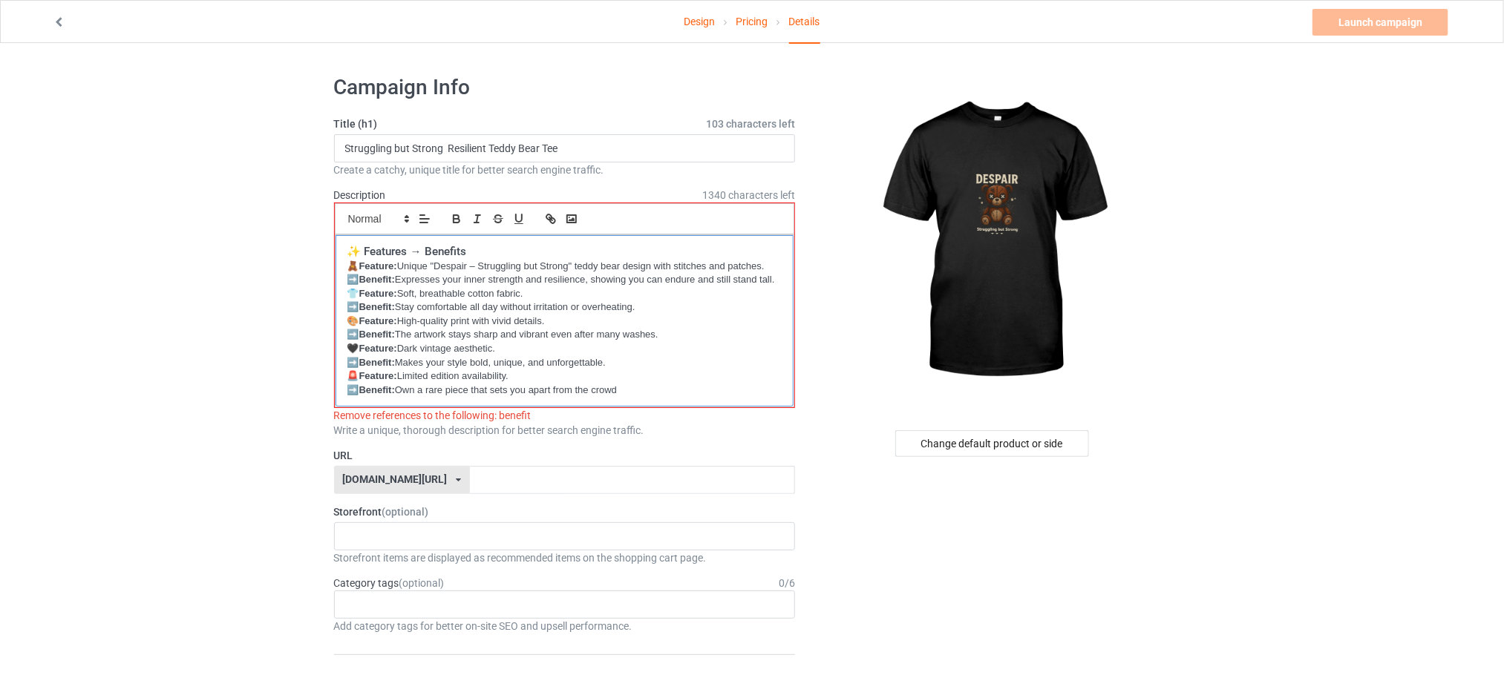
click at [366, 398] on p "➡️ Benefit: Own a rare piece that sets you apart from the crowd" at bounding box center [564, 391] width 435 height 14
drag, startPoint x: 318, startPoint y: 359, endPoint x: 307, endPoint y: 354, distance: 12.3
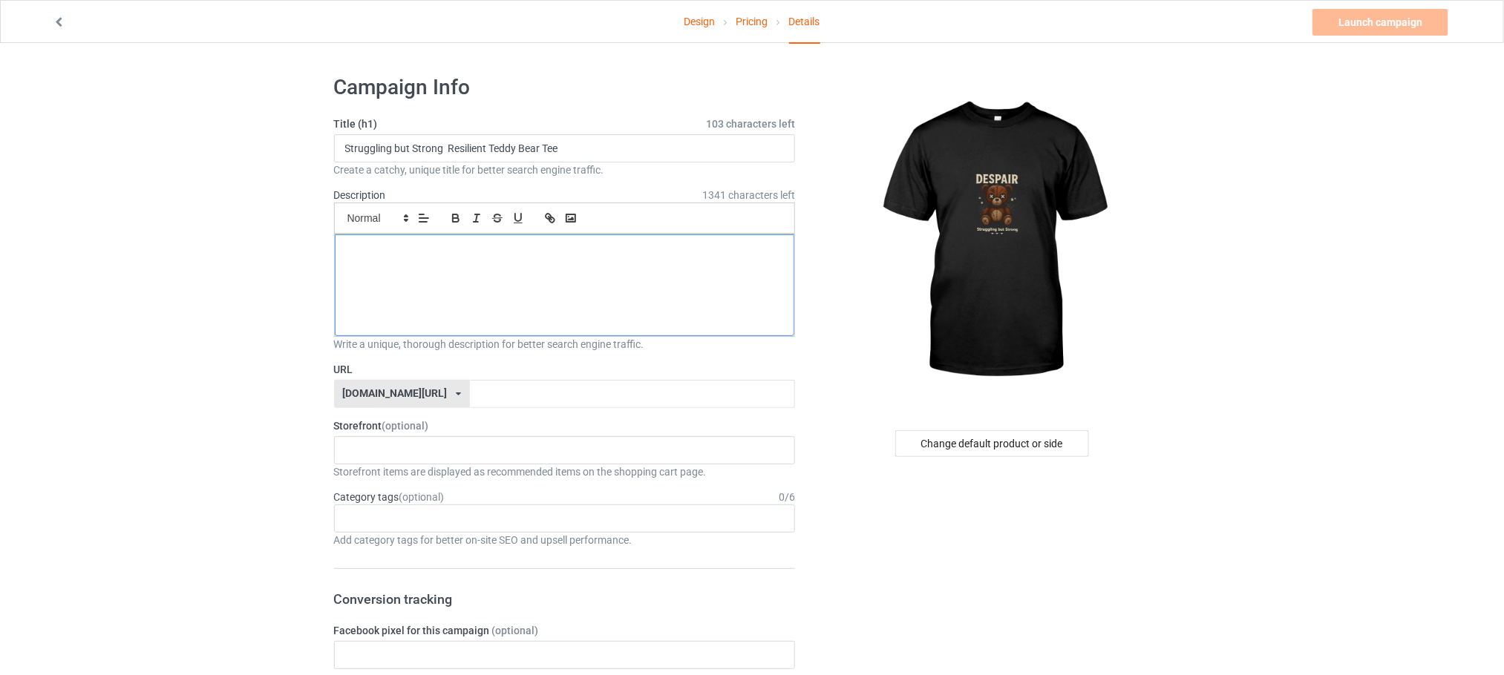
click at [532, 289] on p at bounding box center [565, 293] width 436 height 14
drag, startPoint x: 532, startPoint y: 290, endPoint x: 648, endPoint y: 358, distance: 134.4
click at [499, 257] on p at bounding box center [565, 251] width 436 height 14
click at [497, 257] on p at bounding box center [565, 251] width 436 height 14
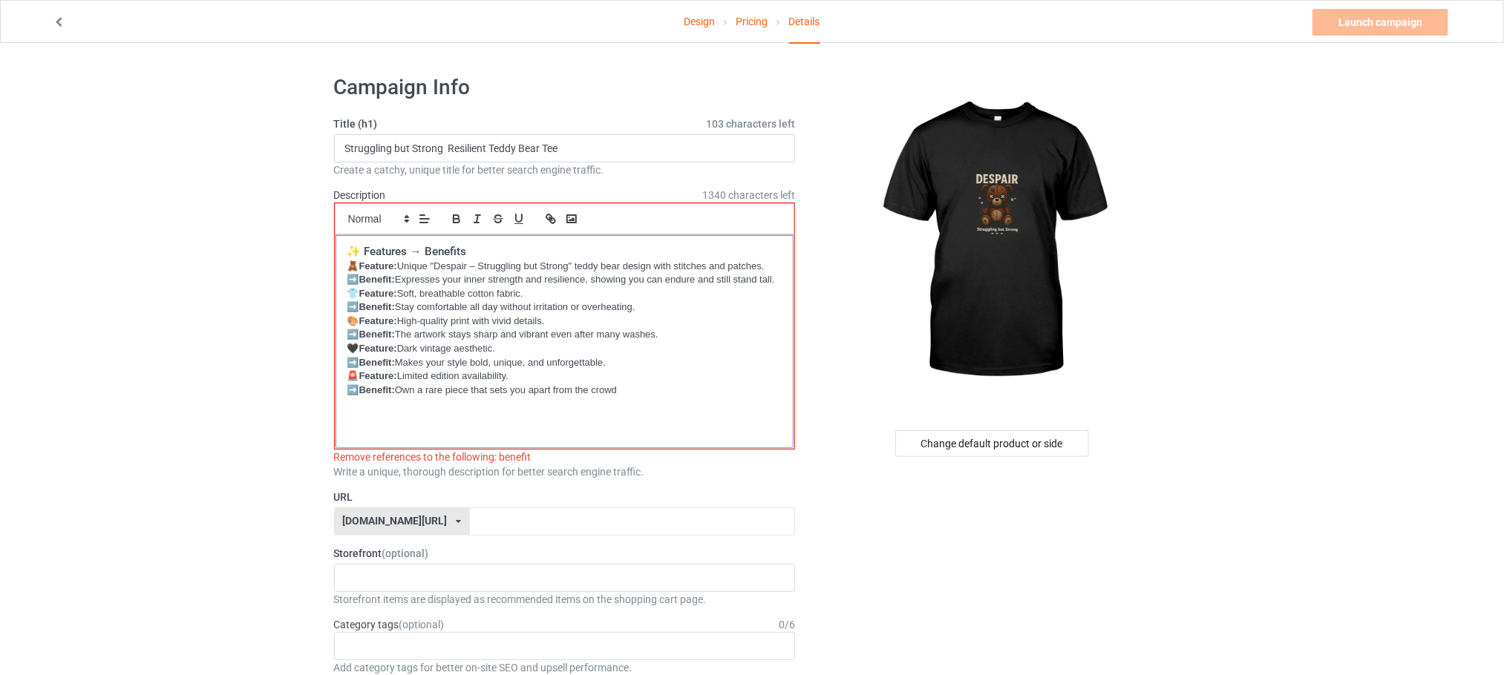
click at [433, 448] on div "✨ Features → Benefits 🧸 Feature: Unique "Despair – Struggling but Strong" teddy…" at bounding box center [564, 341] width 459 height 213
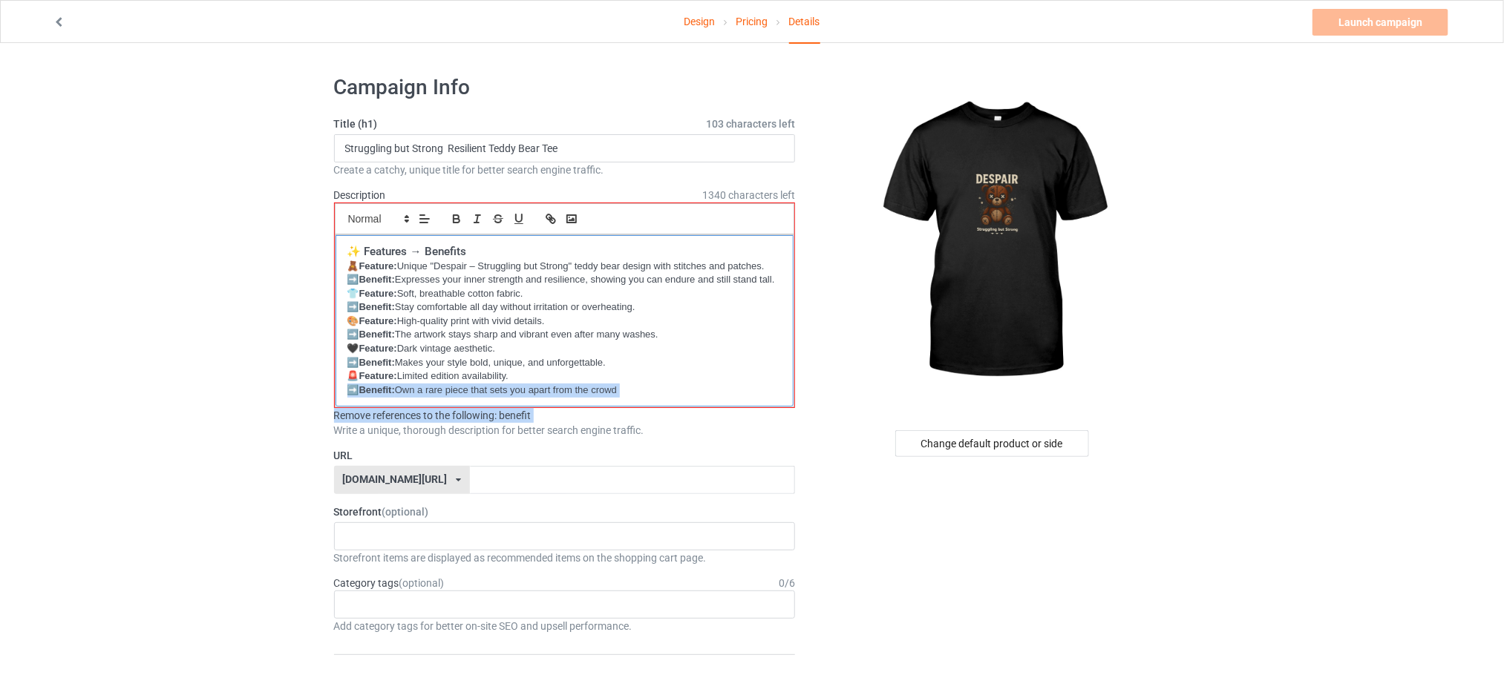
drag, startPoint x: 390, startPoint y: 439, endPoint x: 325, endPoint y: 419, distance: 67.4
drag, startPoint x: 341, startPoint y: 441, endPoint x: 306, endPoint y: 432, distance: 36.7
drag, startPoint x: 312, startPoint y: 432, endPoint x: 517, endPoint y: 430, distance: 204.1
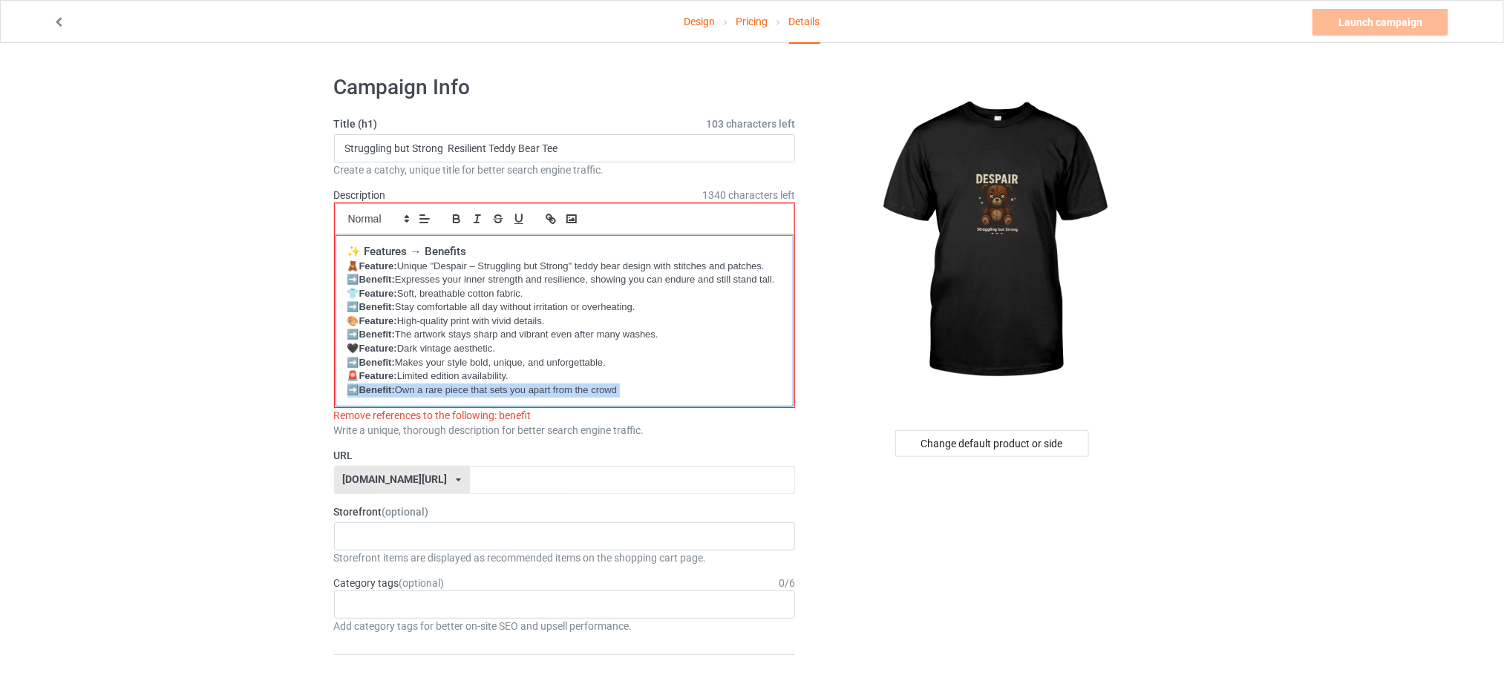
drag, startPoint x: 675, startPoint y: 404, endPoint x: 374, endPoint y: 279, distance: 326.1
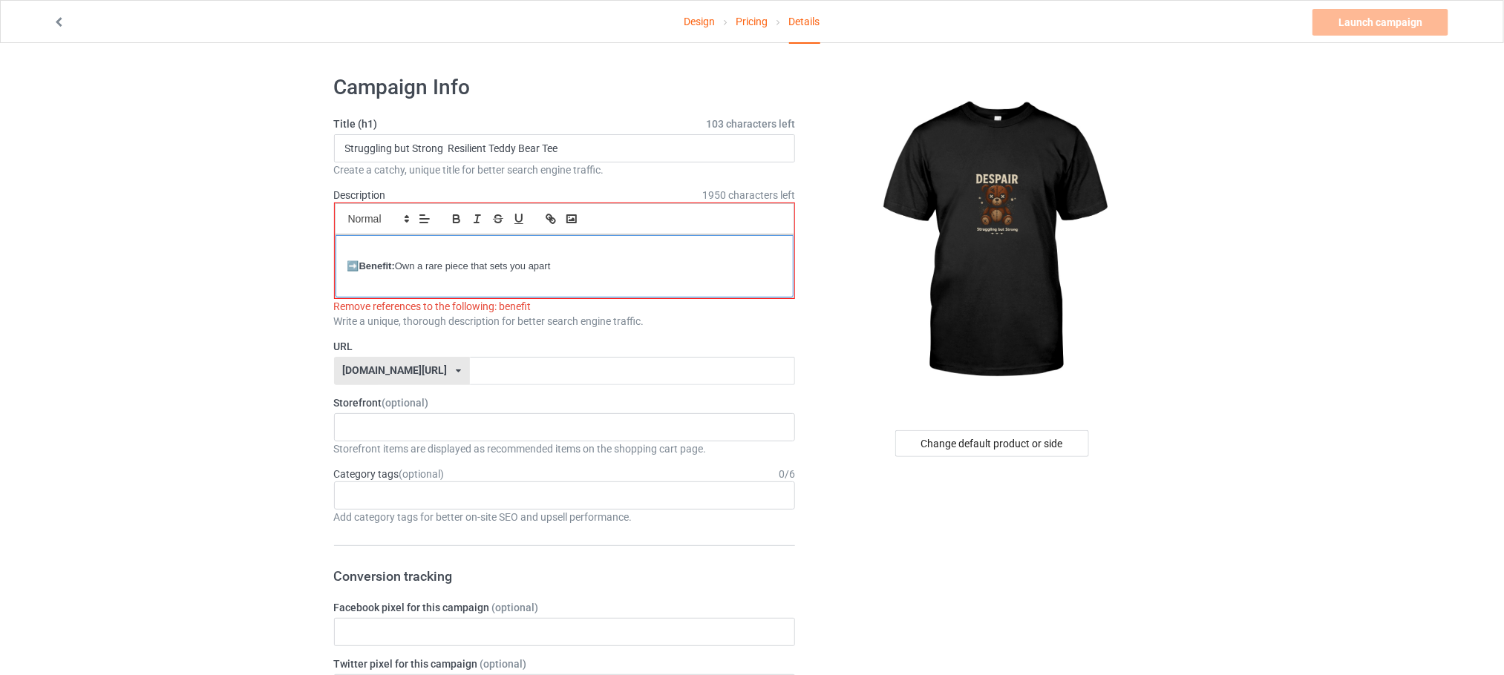
drag, startPoint x: 575, startPoint y: 272, endPoint x: 541, endPoint y: 292, distance: 39.6
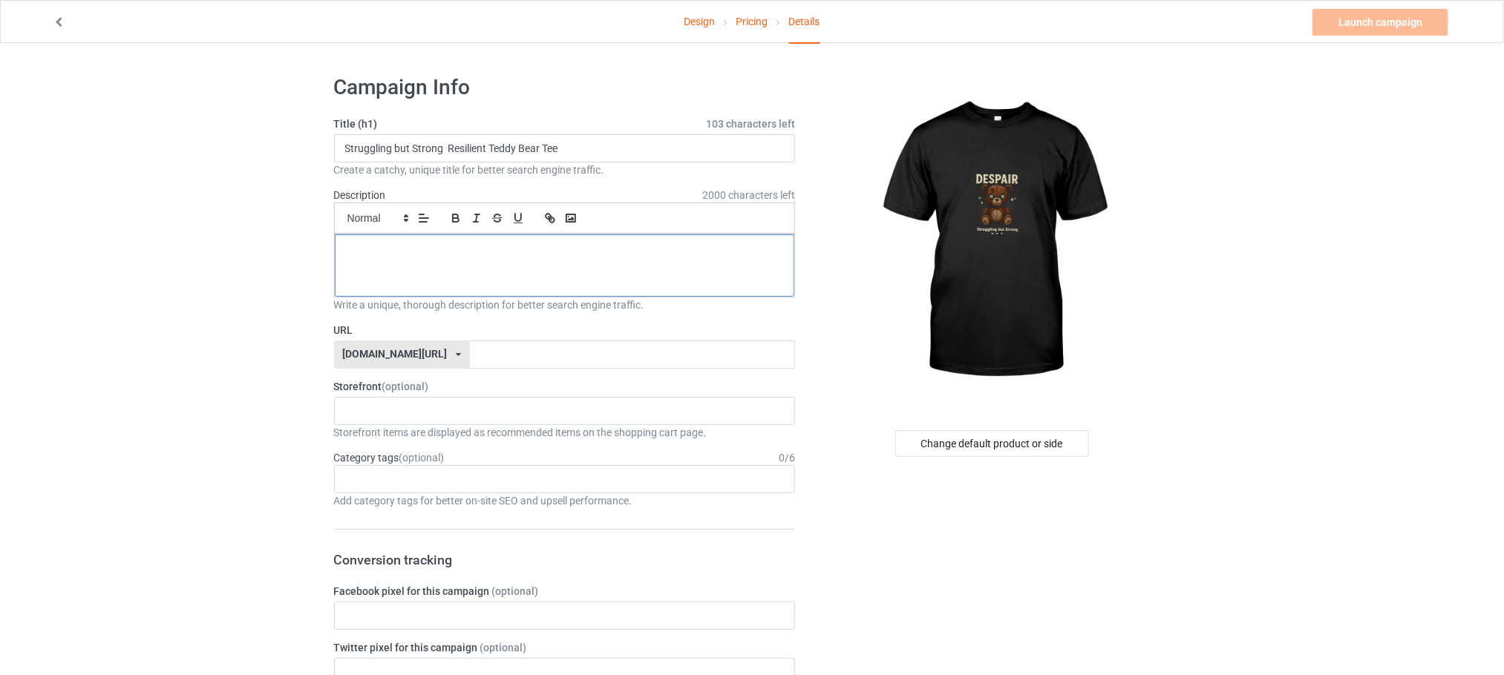
drag, startPoint x: 619, startPoint y: 275, endPoint x: 504, endPoint y: 272, distance: 115.1
click at [510, 275] on div at bounding box center [565, 266] width 460 height 62
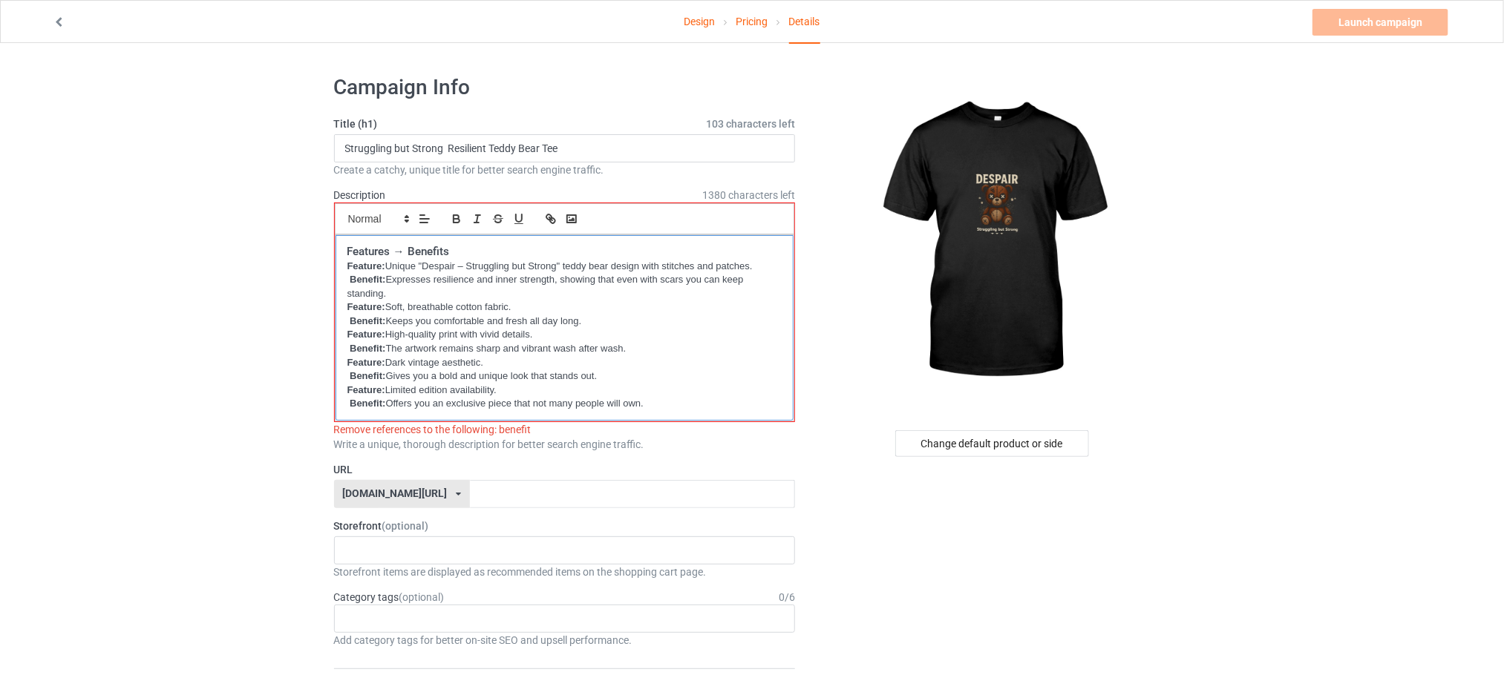
drag, startPoint x: 727, startPoint y: 399, endPoint x: 341, endPoint y: 207, distance: 430.5
click at [341, 207] on div "Small Normal Large Big Huge Features → Benefits Feature: Unique "Despair – Stru…" at bounding box center [565, 312] width 460 height 218
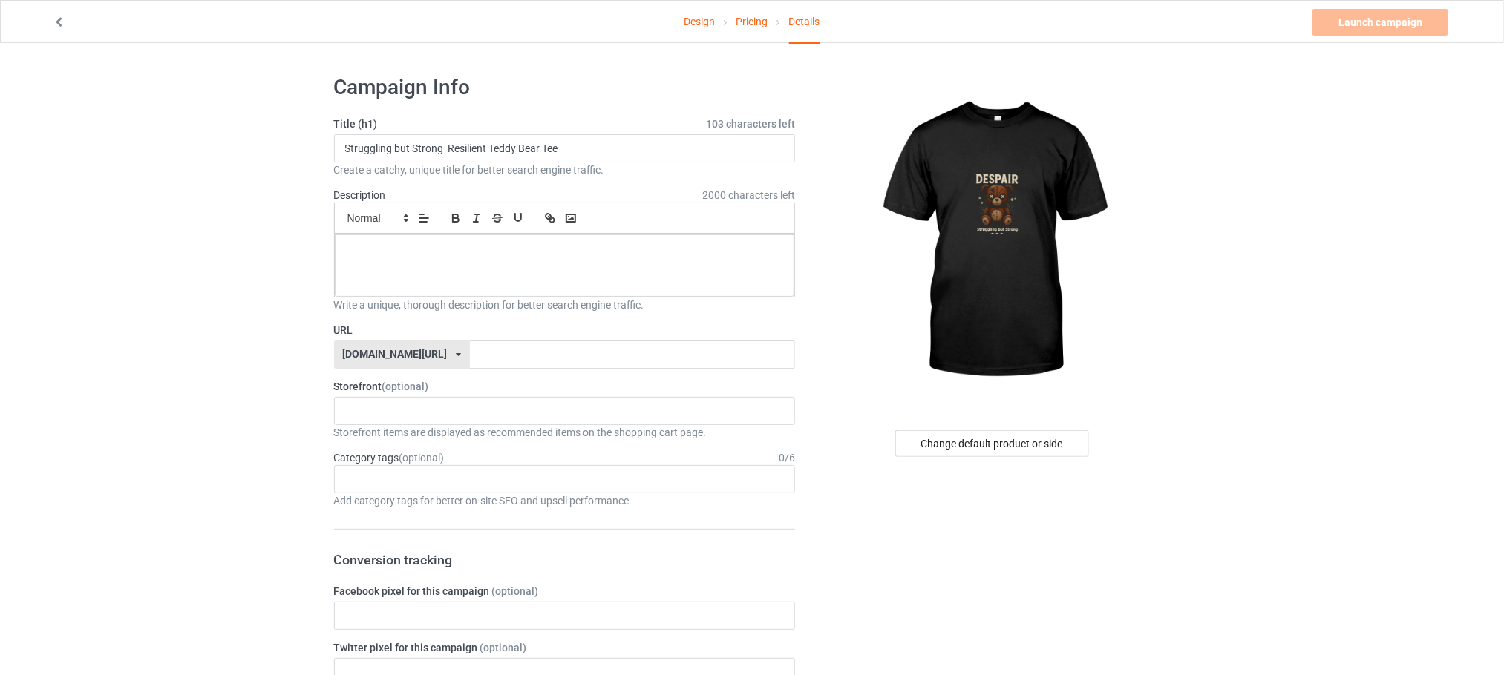
drag, startPoint x: 399, startPoint y: 266, endPoint x: 430, endPoint y: 301, distance: 46.3
click at [430, 301] on div "Write a unique, thorough description for better search engine traffic." at bounding box center [565, 305] width 462 height 15
click at [419, 295] on div at bounding box center [565, 266] width 460 height 62
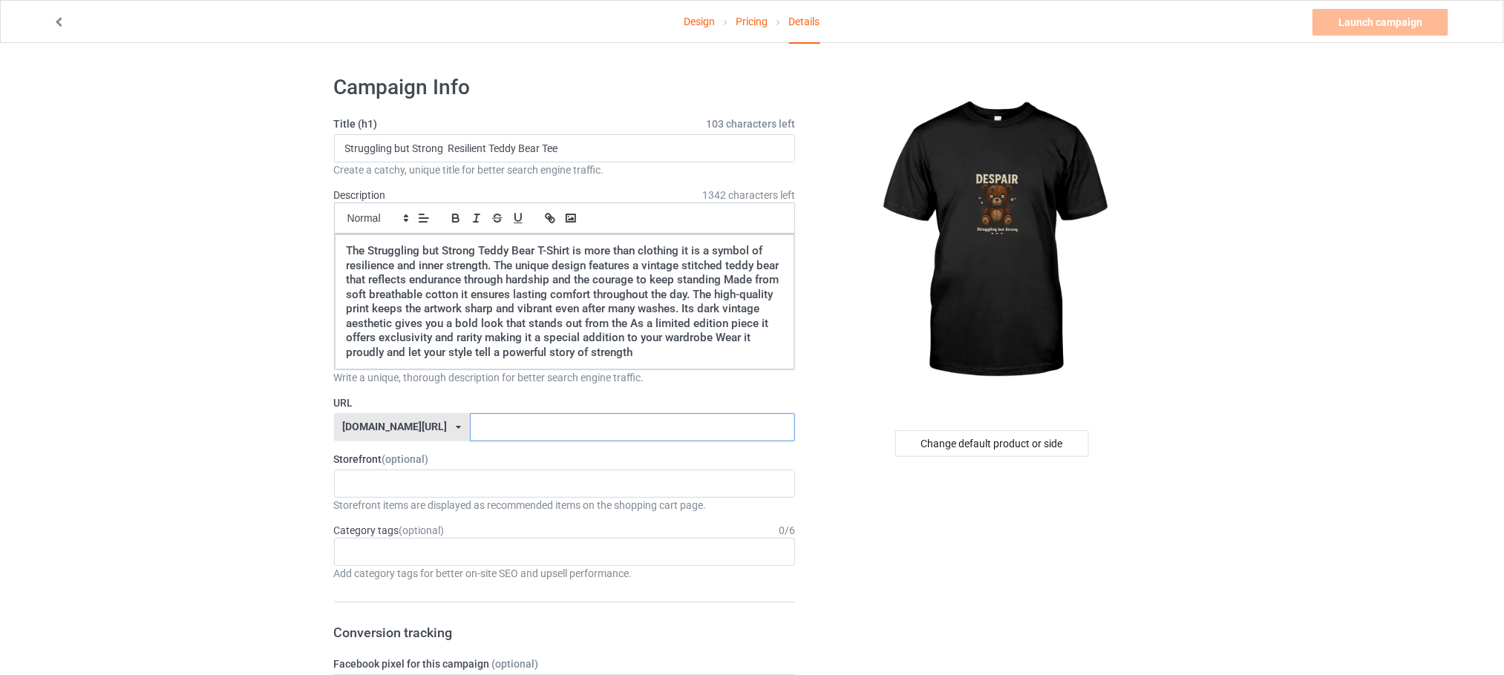
click at [473, 430] on input "text" at bounding box center [632, 427] width 325 height 28
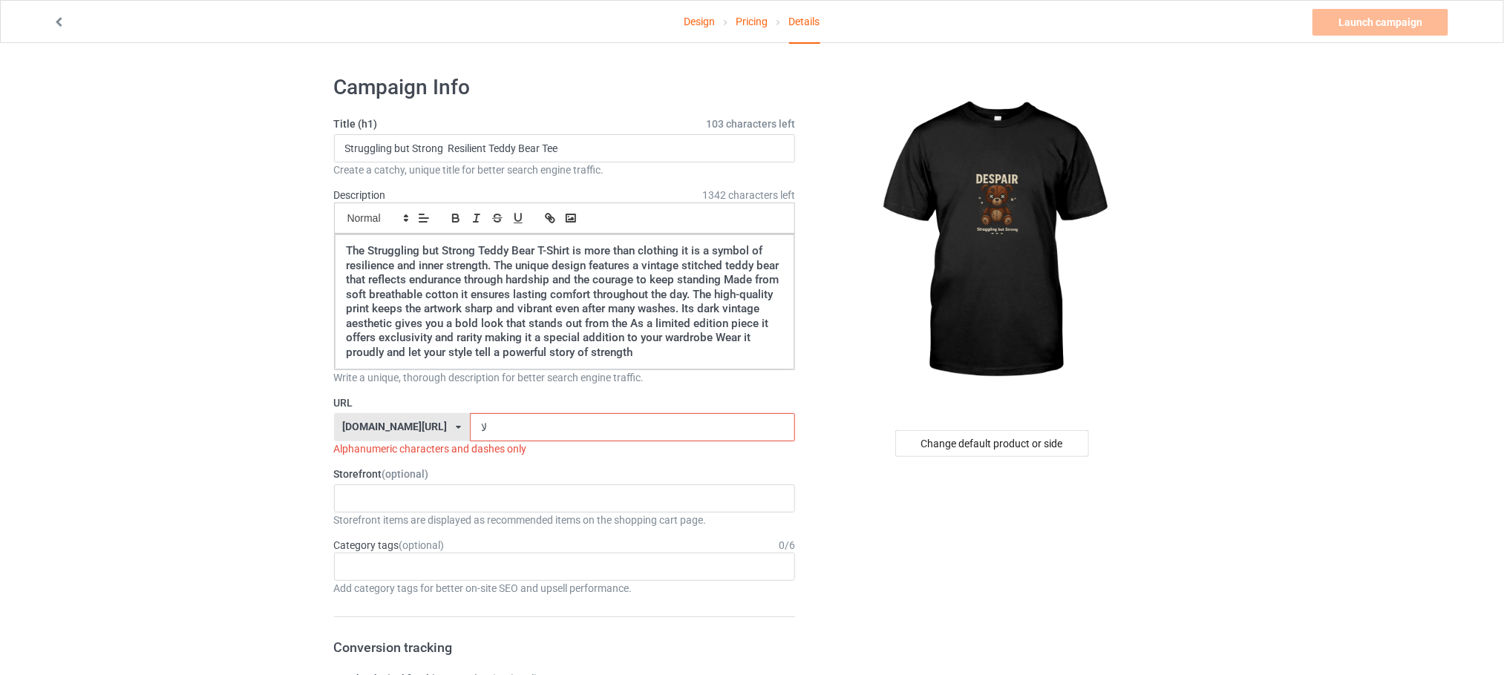
type input "ل"
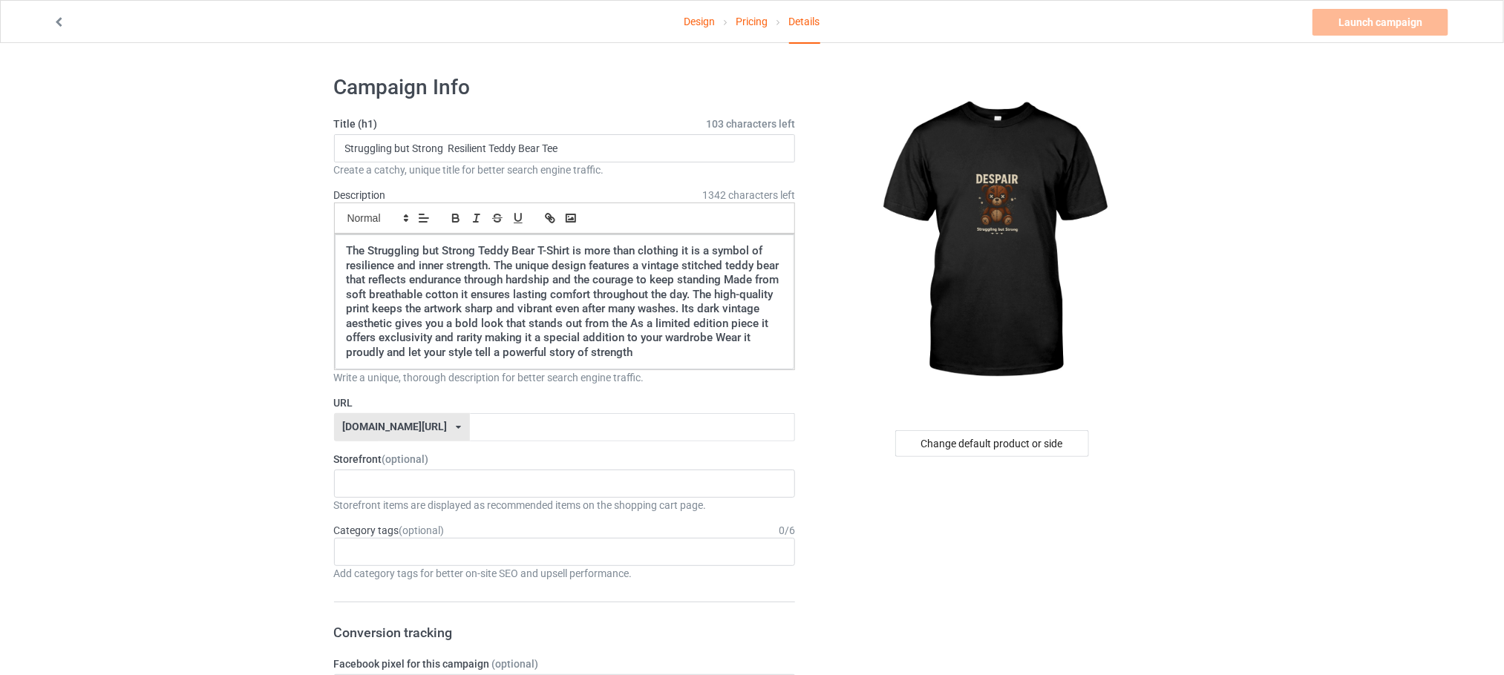
drag, startPoint x: 539, startPoint y: 402, endPoint x: 534, endPoint y: 414, distance: 13.4
click at [537, 410] on label "URL" at bounding box center [565, 403] width 462 height 15
click at [528, 422] on input "text" at bounding box center [632, 427] width 325 height 28
type input "bhamza"
click at [335, 492] on div "bhamza 68bdeed5c079aa0032a3f877" at bounding box center [565, 484] width 462 height 28
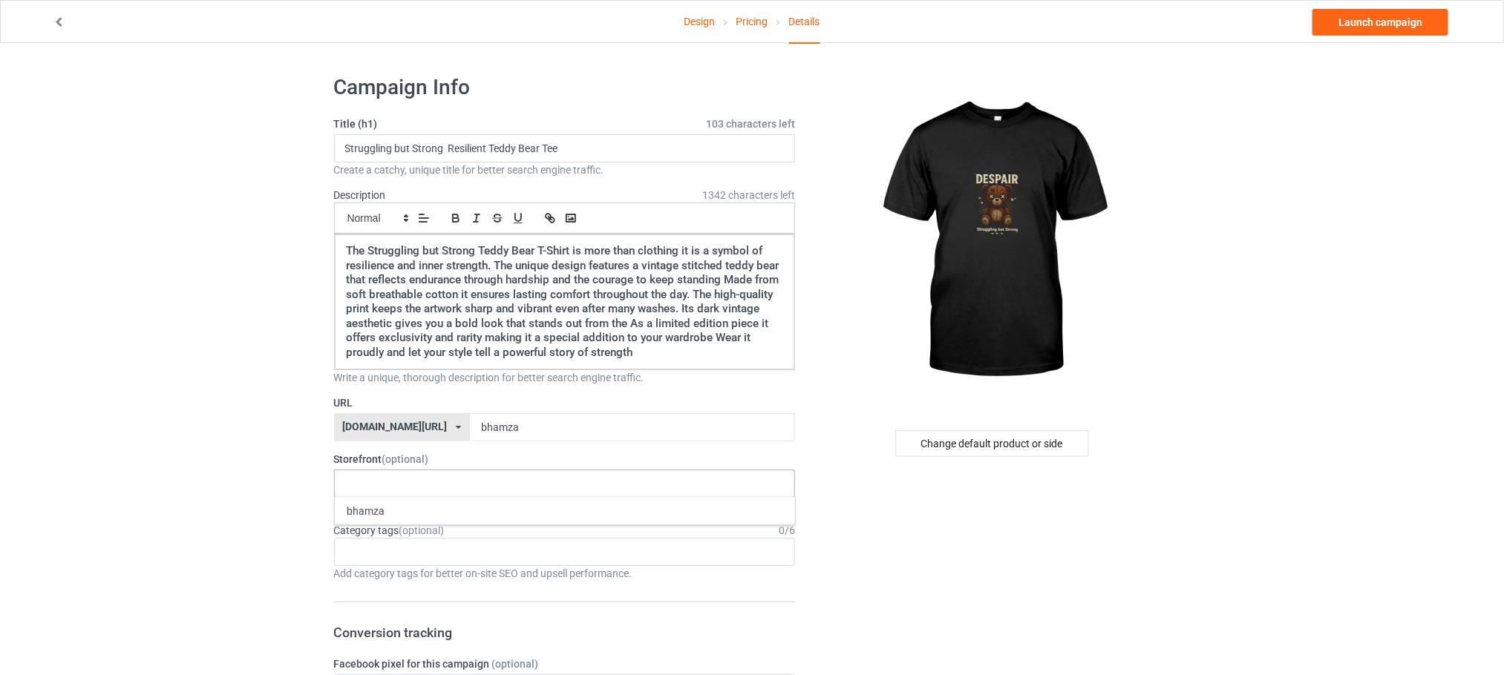
click at [453, 498] on div "bhamza 68bdeed5c079aa0032a3f877" at bounding box center [565, 484] width 462 height 28
click at [454, 520] on div "bhamza" at bounding box center [565, 510] width 460 height 27
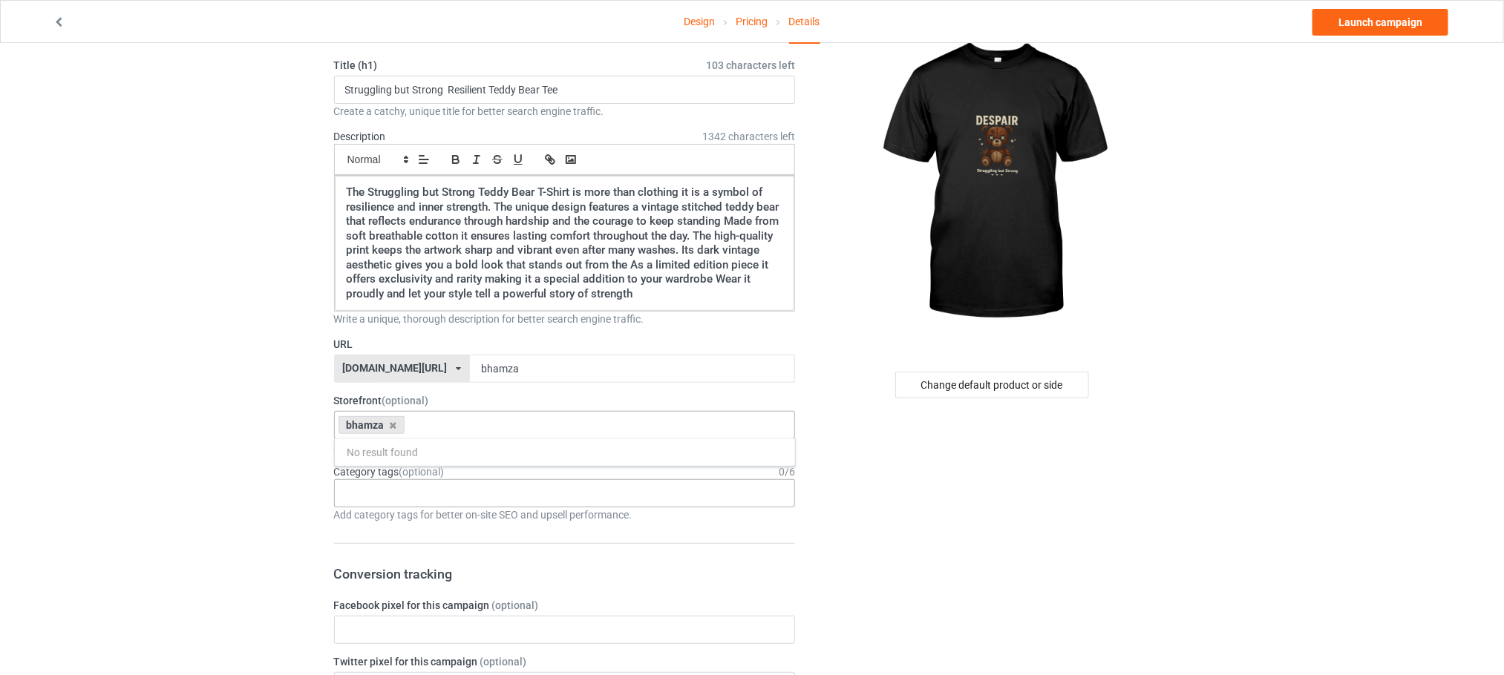
scroll to position [111, 0]
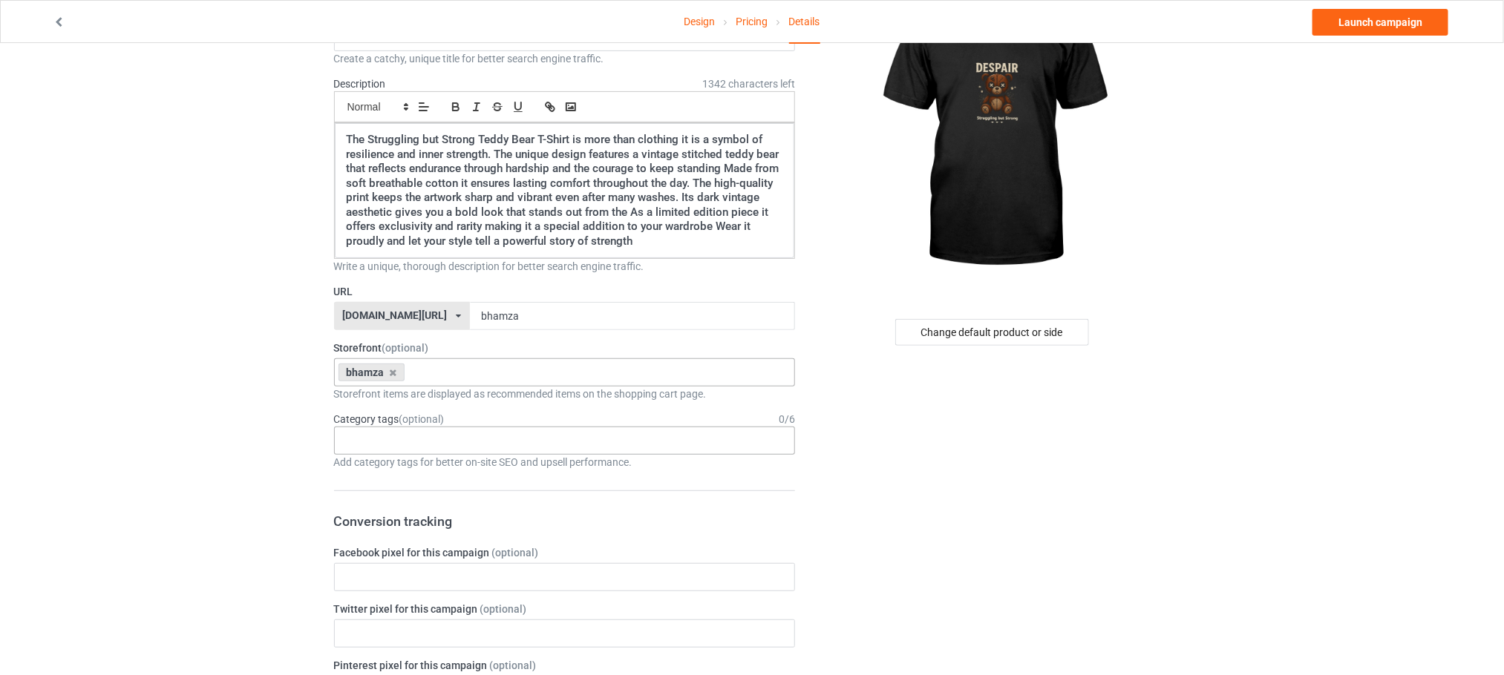
drag, startPoint x: 437, startPoint y: 428, endPoint x: 443, endPoint y: 450, distance: 23.0
click at [439, 436] on div "Category tags (optional) 0 / 6 Age > 1-19 > 1 Age > 1-12 Months > 1 Month Age >…" at bounding box center [565, 441] width 462 height 58
click at [444, 450] on div "Age > 1-19 > 1 Age > 1-12 Months > 1 Month Age > 1-12 Months Age > 1-19 Age > 1…" at bounding box center [565, 441] width 462 height 28
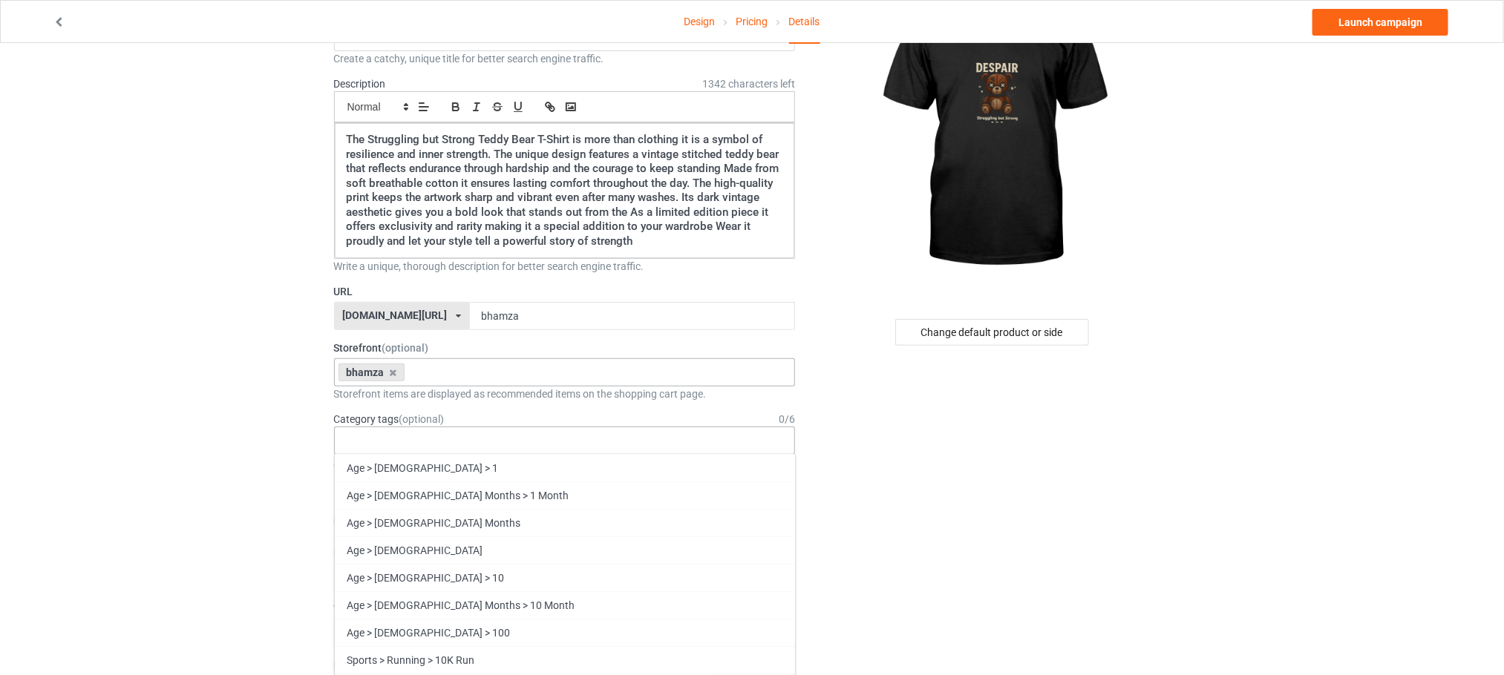
drag, startPoint x: 444, startPoint y: 450, endPoint x: 452, endPoint y: 453, distance: 8.7
click at [450, 453] on div "Age > 1-19 > 1 Age > 1-12 Months > 1 Month Age > 1-12 Months Age > 1-19 Age > 1…" at bounding box center [565, 441] width 462 height 28
drag, startPoint x: 504, startPoint y: 479, endPoint x: 514, endPoint y: 542, distance: 63.9
click at [504, 479] on div "Age > 1-19 > 1" at bounding box center [565, 467] width 460 height 27
click at [517, 564] on div "Age > 1-19 > 10" at bounding box center [565, 577] width 460 height 27
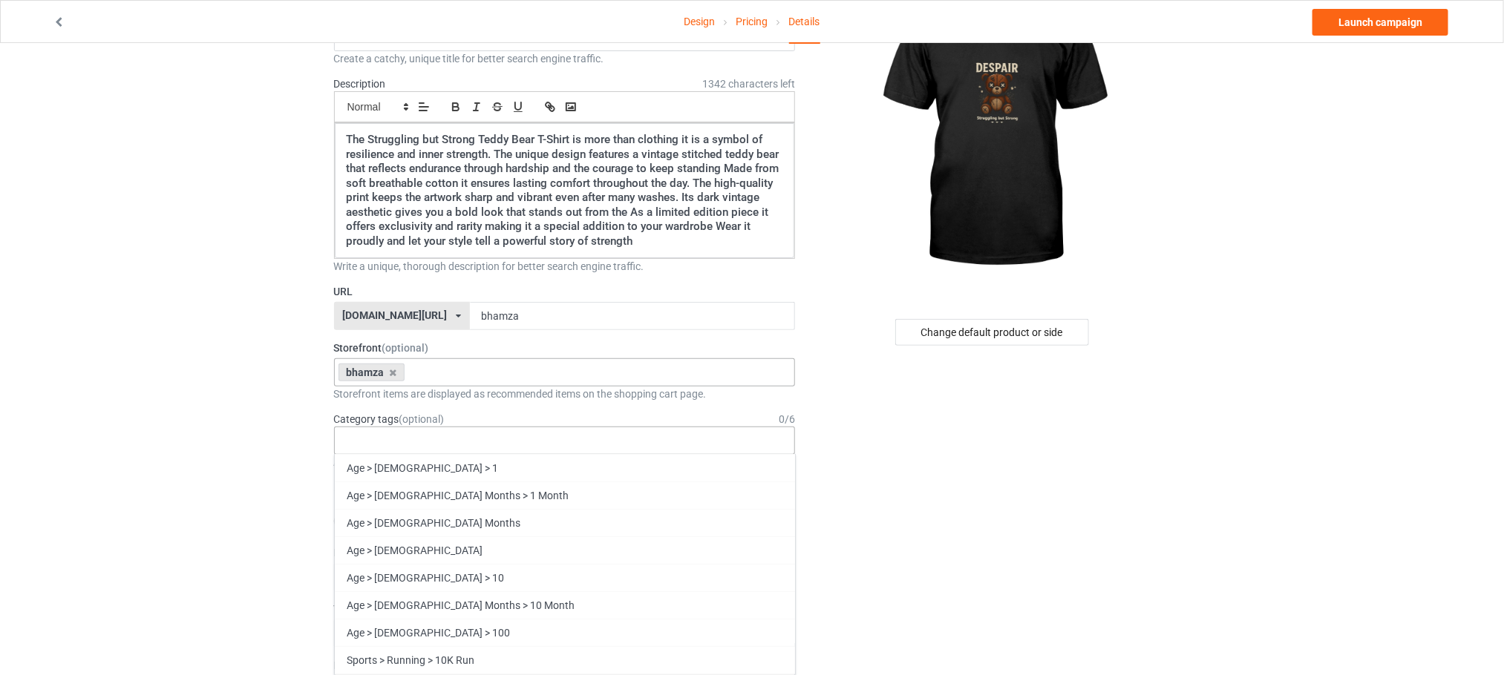
click at [517, 592] on div "Age > 1-12 Months > 10 Month" at bounding box center [565, 605] width 460 height 27
click at [517, 646] on div "Sports > Running > 10K Run" at bounding box center [565, 659] width 460 height 27
click at [506, 619] on div "Age > 80-100 > 100" at bounding box center [565, 632] width 460 height 27
click at [517, 531] on div "Age > 1-19 > 1 Age > 1-12 Months > 1 Month Age > 1-12 Months Age > 1-19 Age > 1…" at bounding box center [565, 565] width 462 height 222
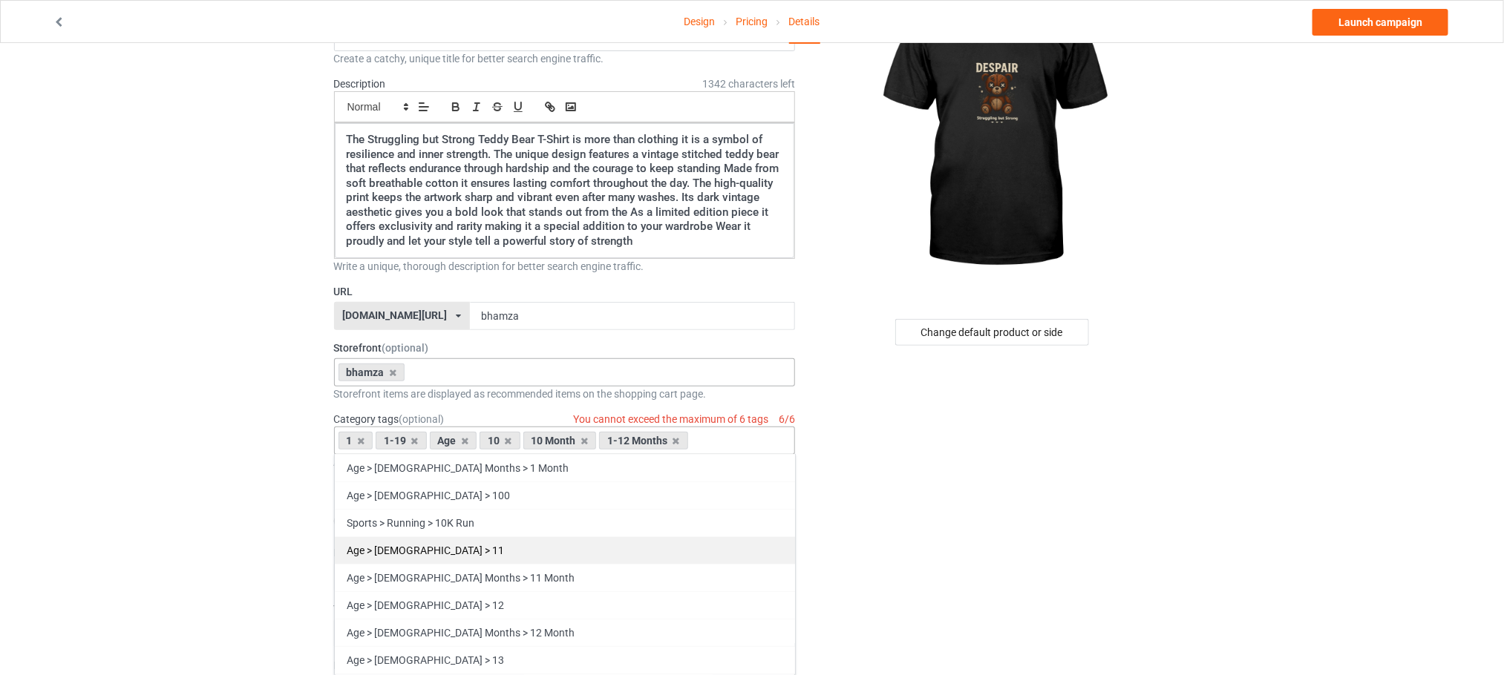
drag, startPoint x: 514, startPoint y: 542, endPoint x: 508, endPoint y: 571, distance: 29.5
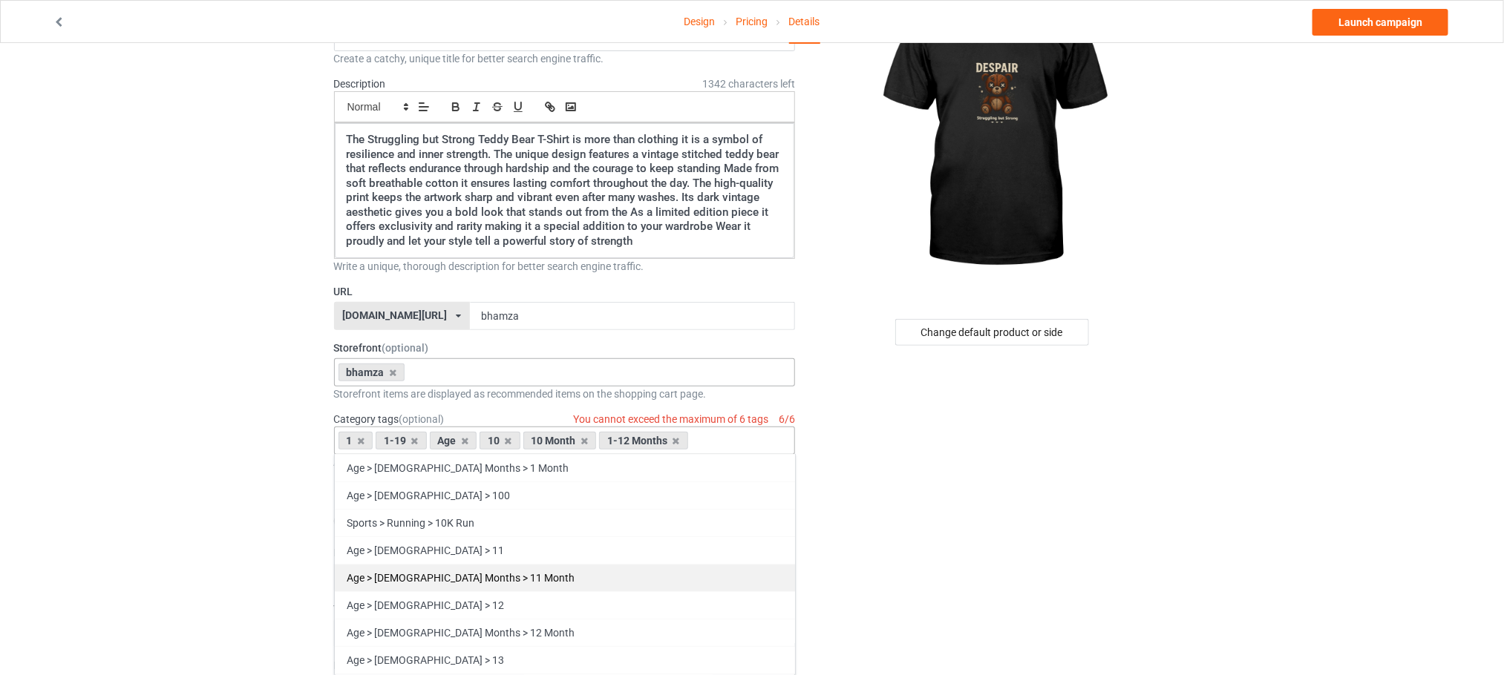
click at [513, 548] on div "Age > 1-12 Months > 1 Month Age > 80-100 > 100 Sports > Running > 10K Run Age >…" at bounding box center [565, 565] width 462 height 222
click at [508, 571] on div "Age > 1-12 Months > 11 Month" at bounding box center [565, 577] width 460 height 27
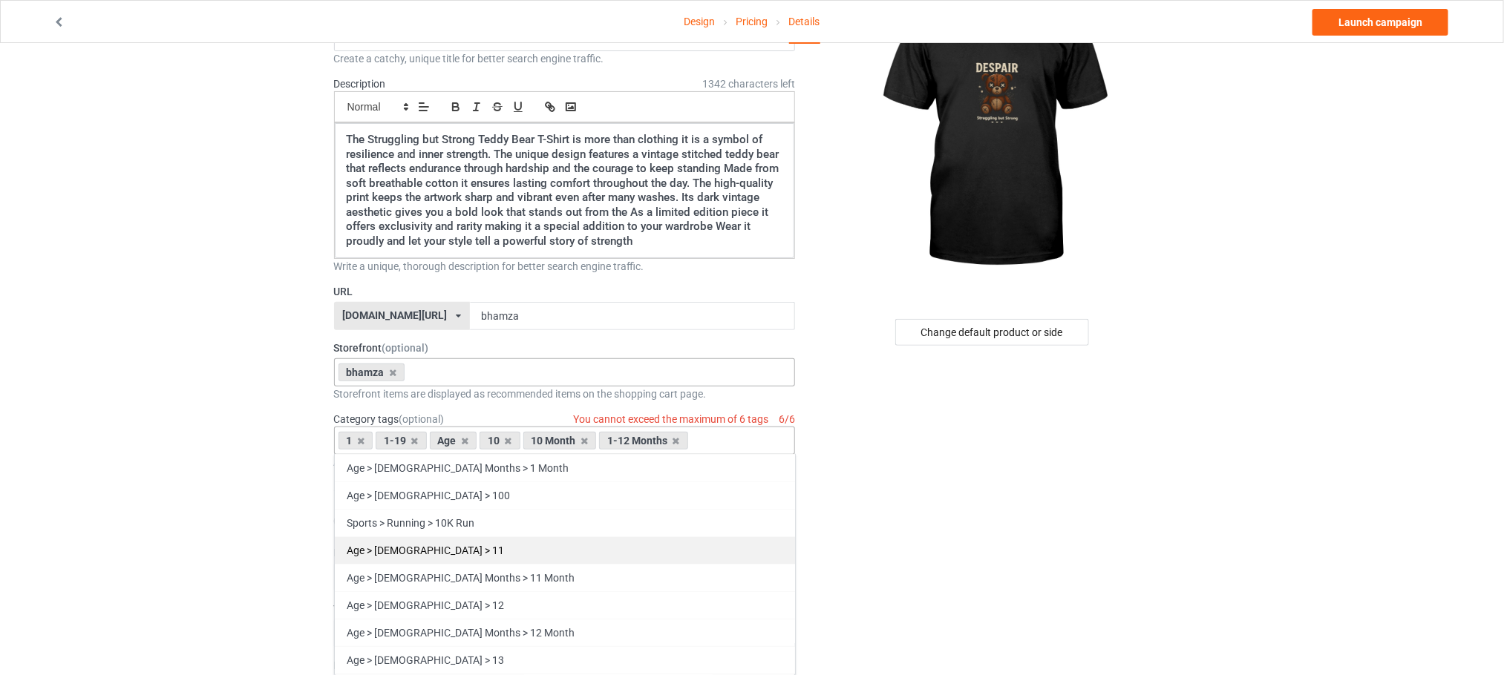
click at [508, 572] on div "Age > 1-12 Months > 11 Month" at bounding box center [565, 577] width 460 height 27
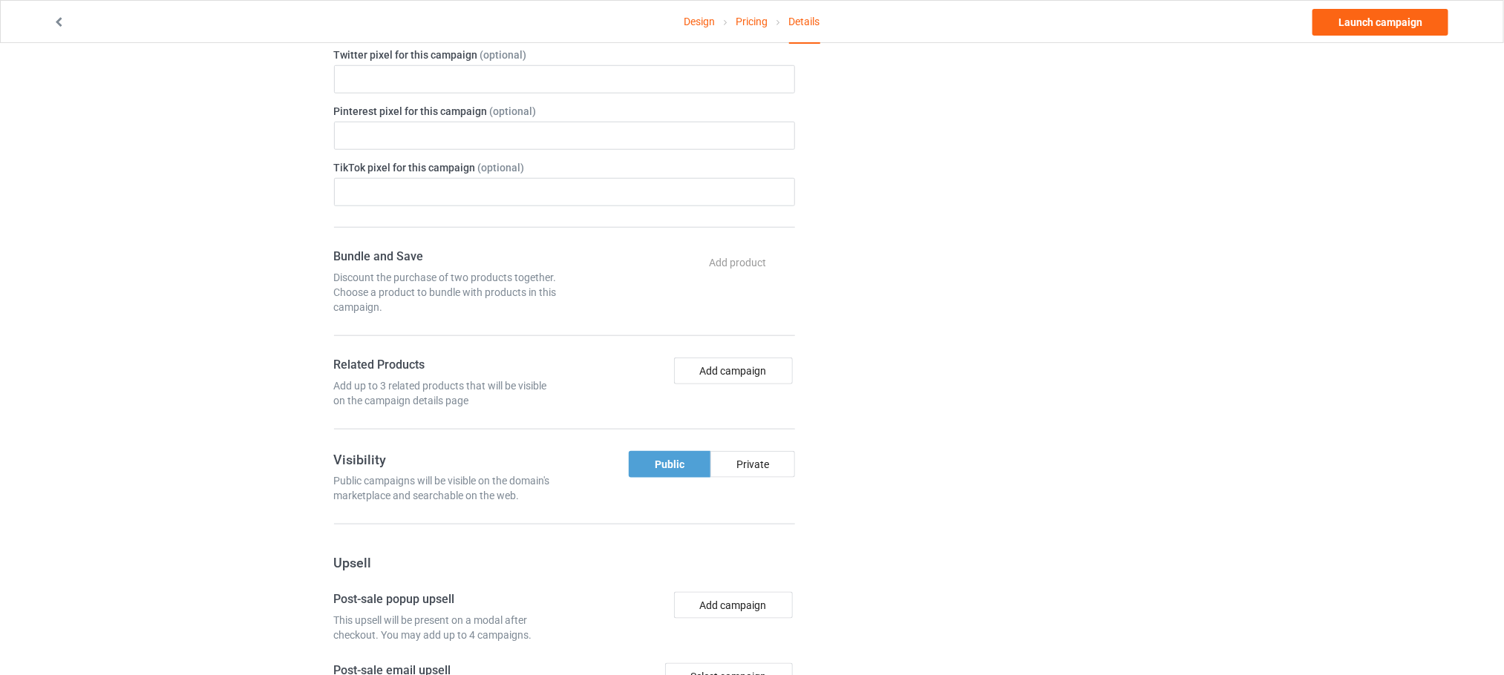
scroll to position [991, 0]
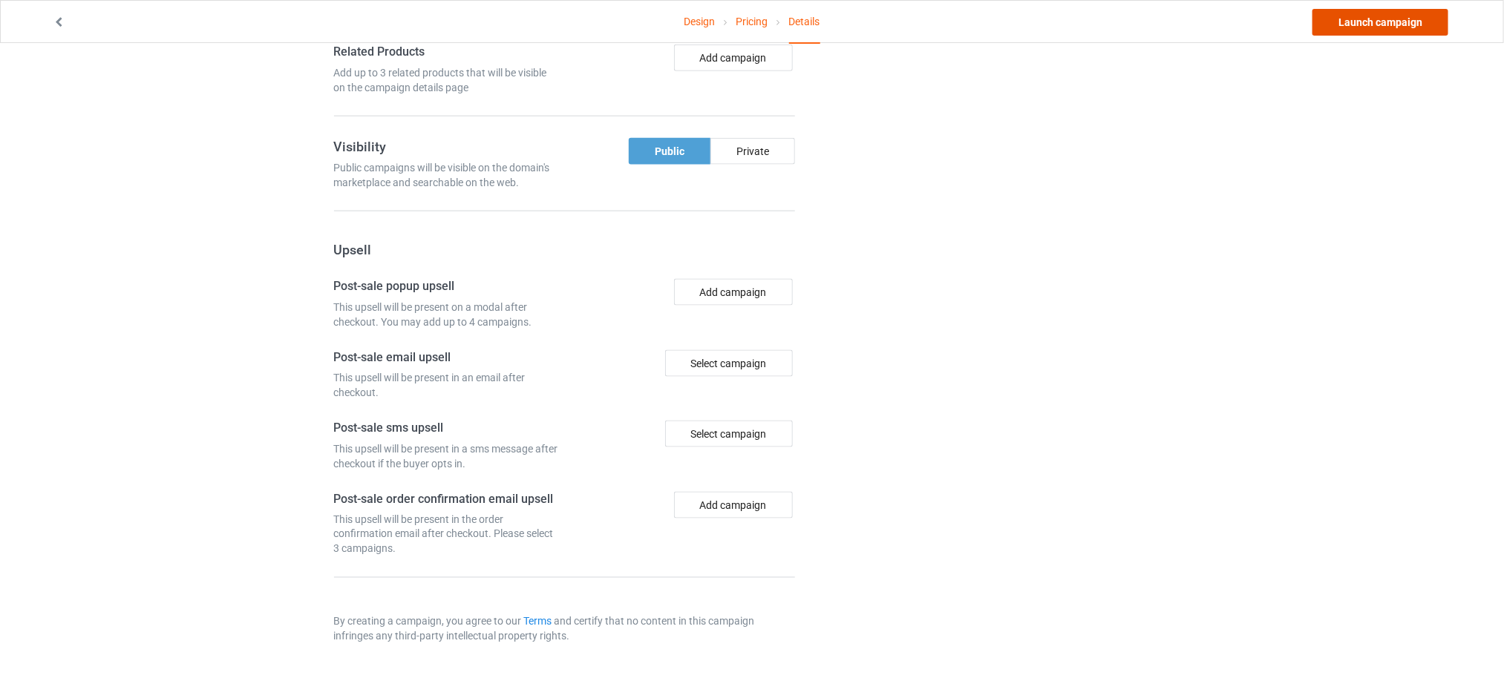
click at [1369, 22] on link "Launch campaign" at bounding box center [1380, 22] width 136 height 27
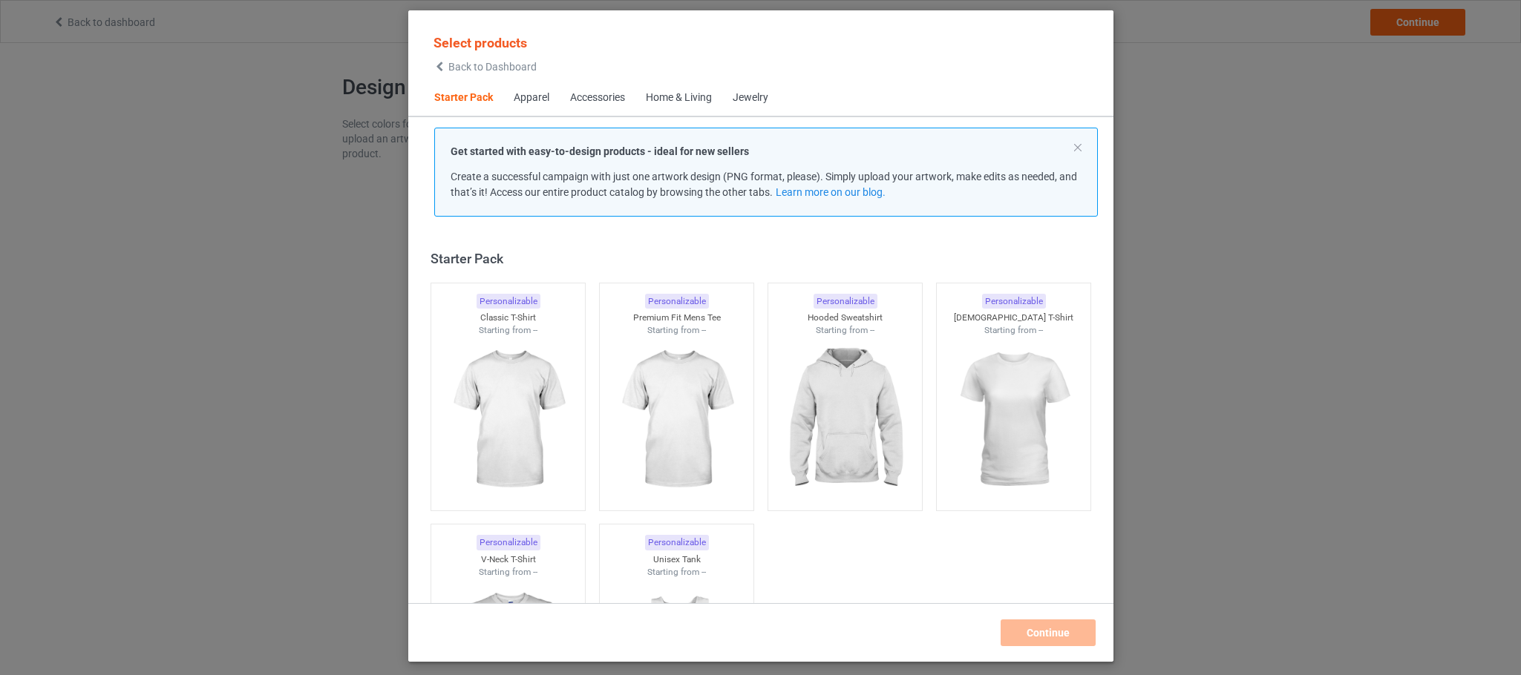
scroll to position [19, 0]
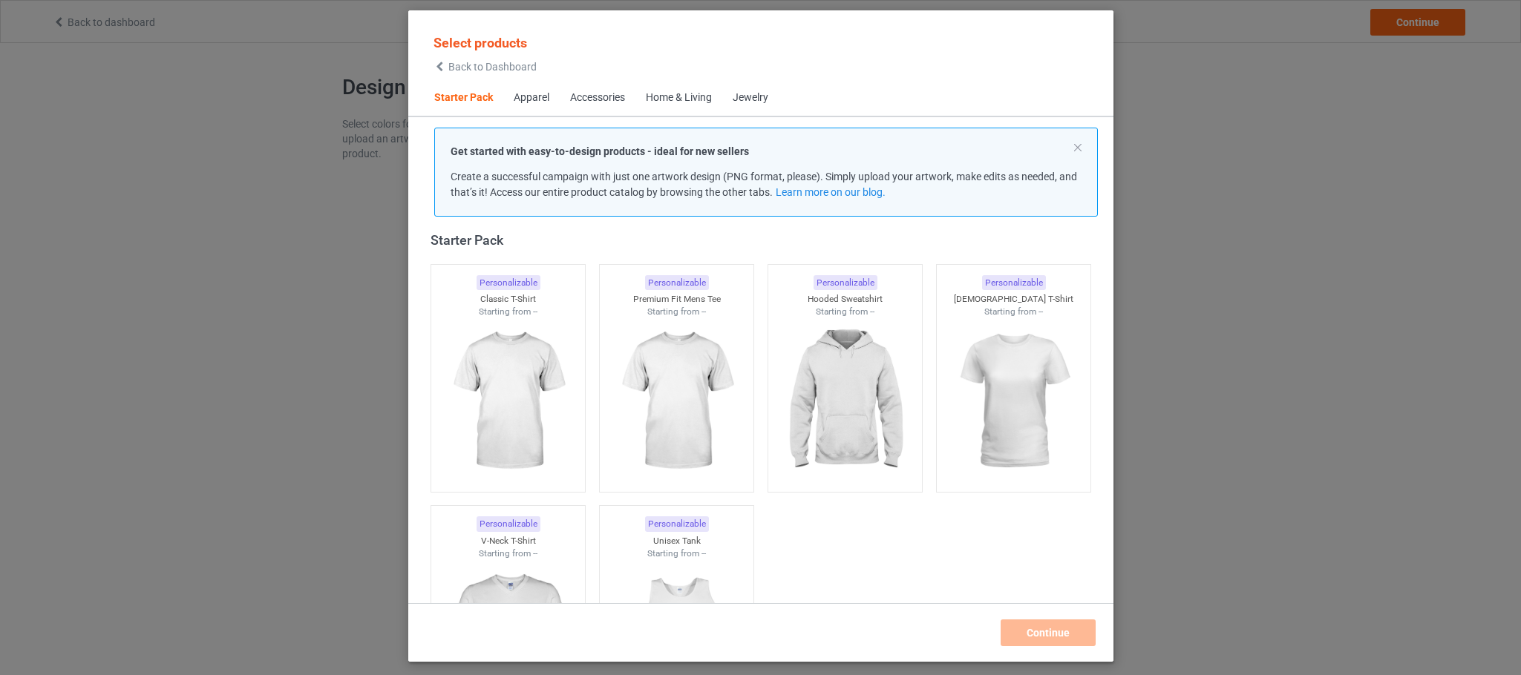
click at [401, 24] on div "Select products Back to Dashboard Starter Pack Apparel Accessories Home & Livin…" at bounding box center [760, 337] width 1521 height 675
click at [1075, 140] on div "Get started with easy-to-design products - ideal for new sellers Create a succe…" at bounding box center [766, 172] width 664 height 89
click at [1076, 150] on div "Get started with easy-to-design products - ideal for new sellers Create a succe…" at bounding box center [766, 172] width 664 height 89
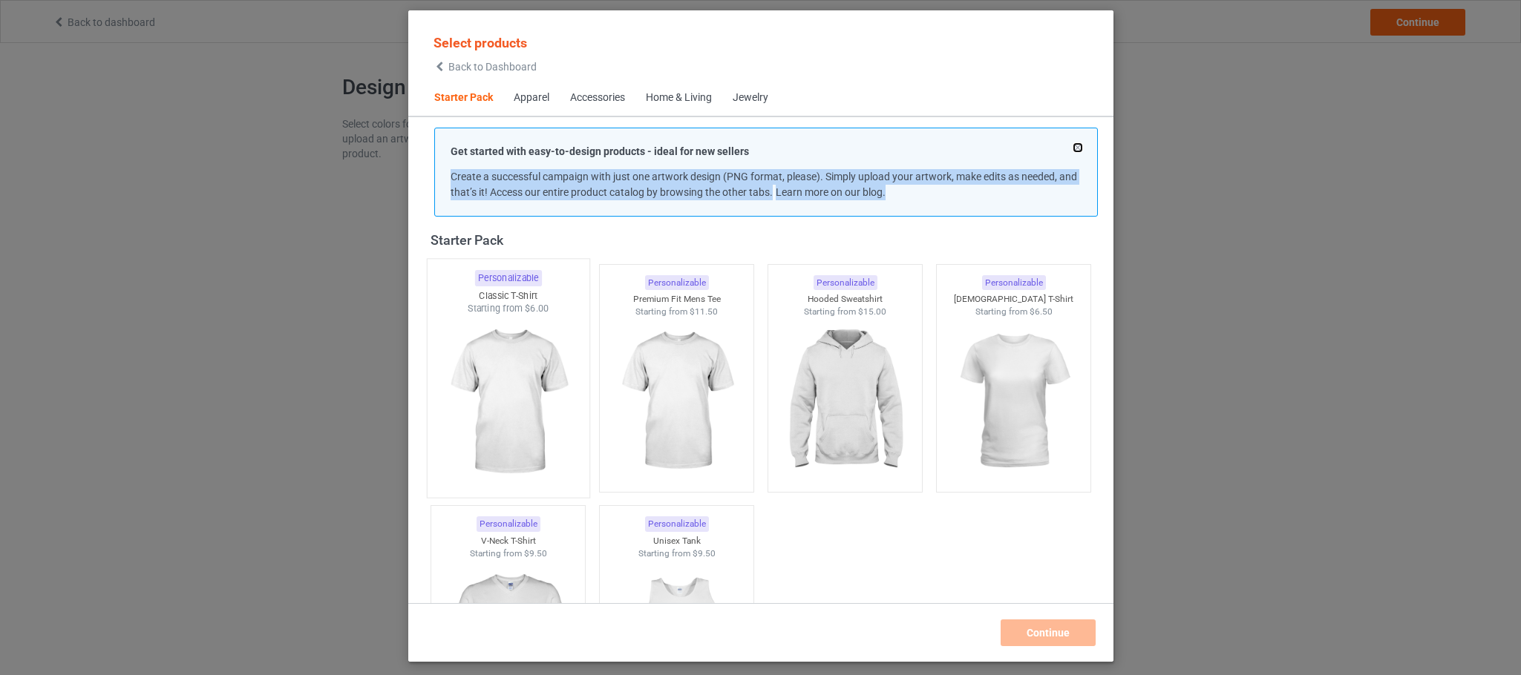
drag, startPoint x: 1076, startPoint y: 145, endPoint x: 533, endPoint y: 230, distance: 549.9
click at [1075, 145] on button at bounding box center [1077, 147] width 7 height 7
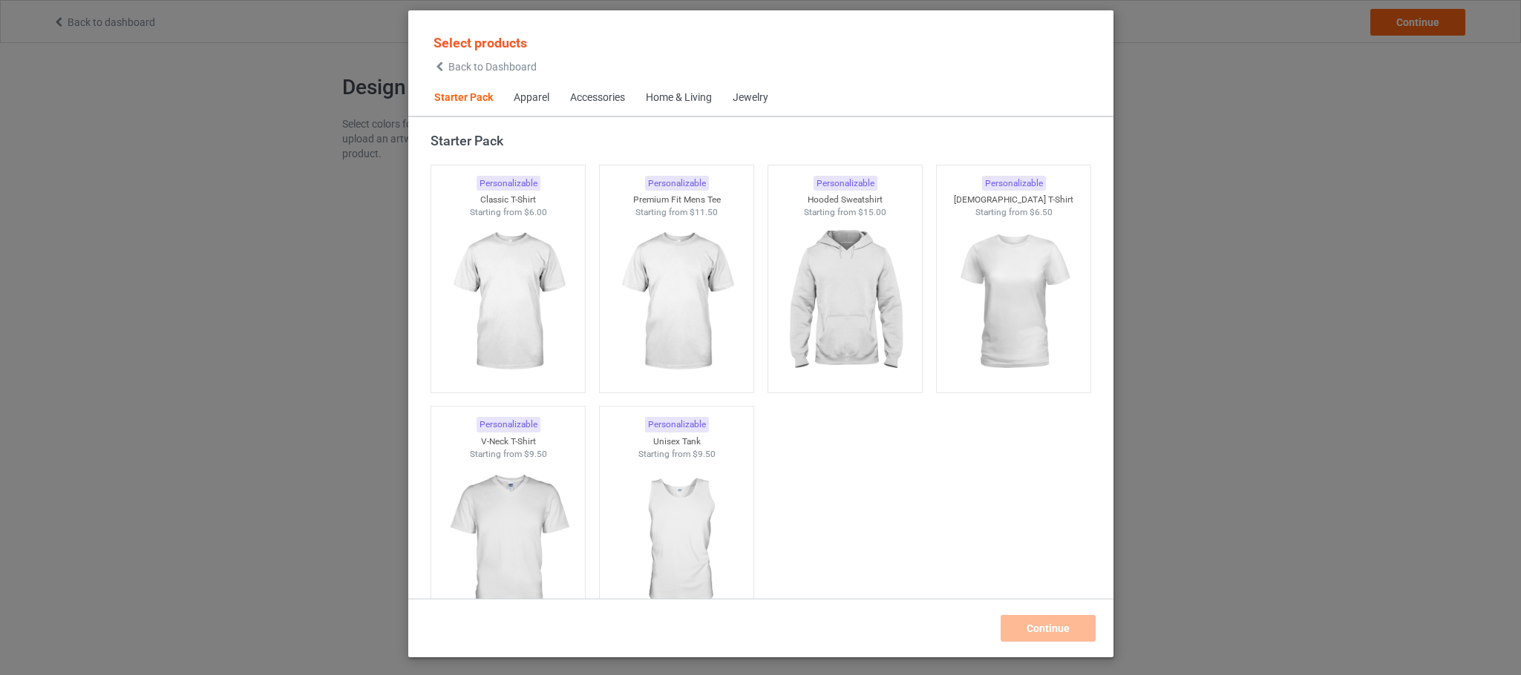
drag, startPoint x: 423, startPoint y: 62, endPoint x: 443, endPoint y: 62, distance: 20.0
click at [426, 61] on div "Select products Back to Dashboard" at bounding box center [485, 53] width 122 height 54
click at [444, 62] on icon at bounding box center [439, 67] width 13 height 10
